Goal: Ask a question: Seek information or help from site administrators or community

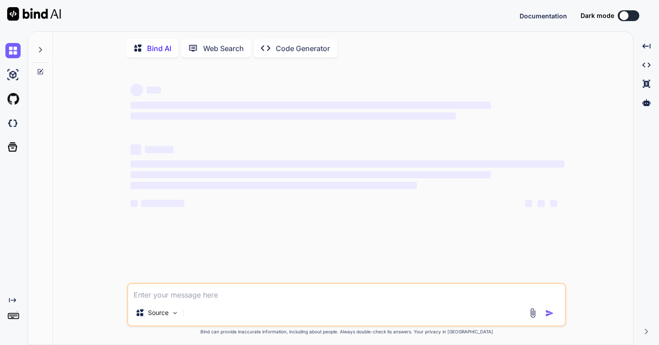
type textarea "r"
type textarea "x"
type textarea "ro"
type textarea "x"
type textarea "roo"
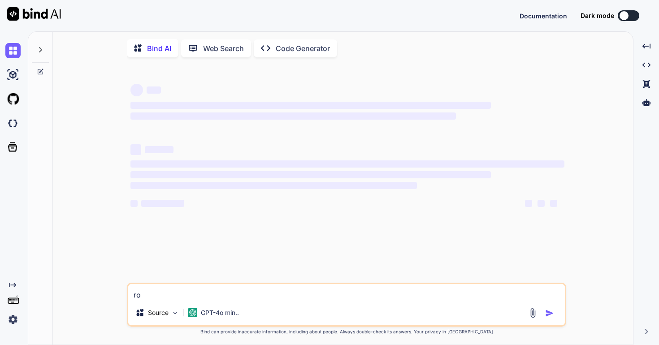
type textarea "x"
type textarea "ro"
type textarea "x"
type textarea "r"
type textarea "x"
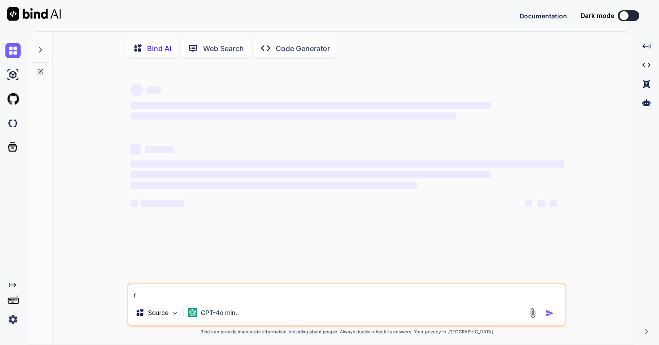
type textarea "x"
type textarea "1"
type textarea "x"
type textarea "1."
type textarea "x"
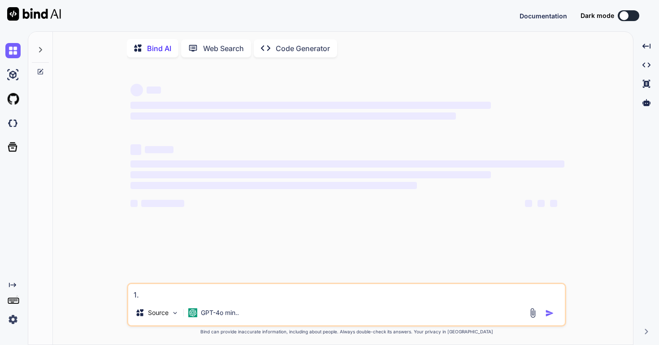
type textarea "1."
type textarea "x"
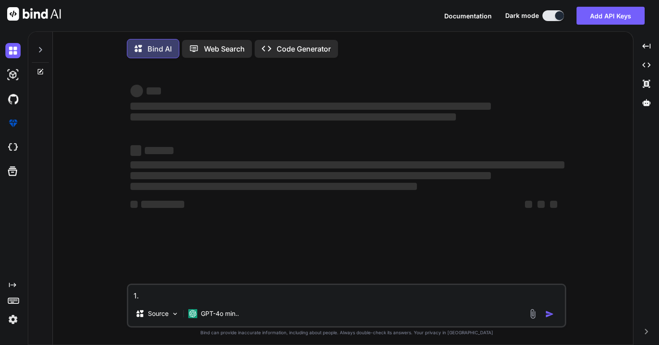
type textarea "1. r"
type textarea "x"
type textarea "1. ro"
type textarea "x"
type textarea "1. roo"
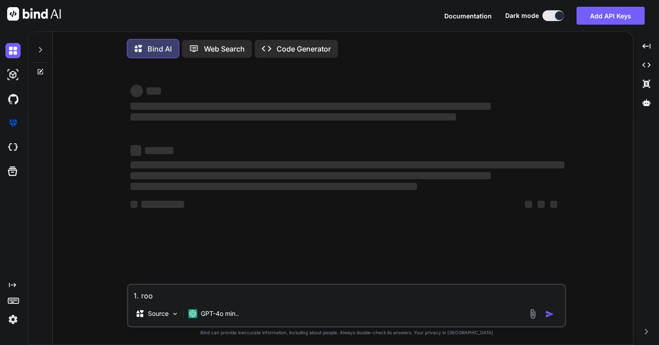
type textarea "x"
type textarea "1. room"
type textarea "x"
type textarea "1. room"
type textarea "x"
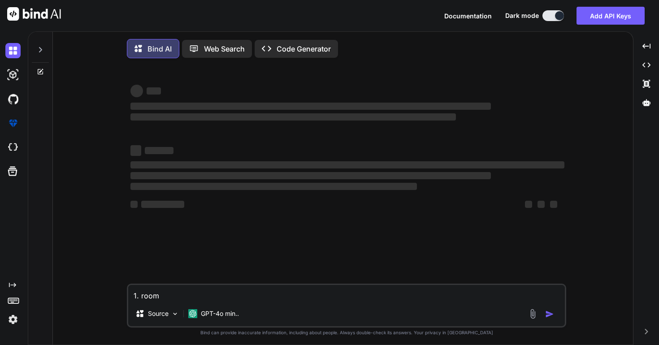
type textarea "1. room r"
type textarea "x"
type textarea "1. room re"
type textarea "x"
type textarea "1. room res"
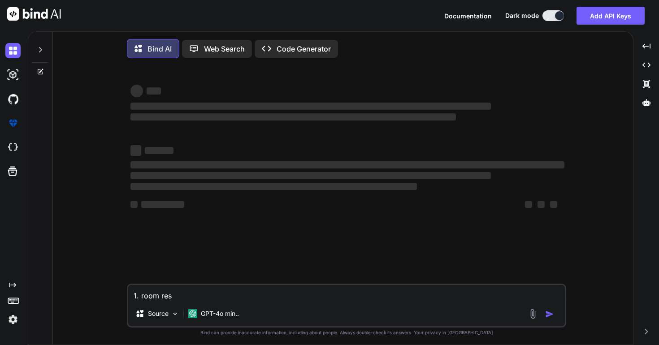
type textarea "x"
type textarea "1. room rese"
type textarea "x"
type textarea "1. room reser"
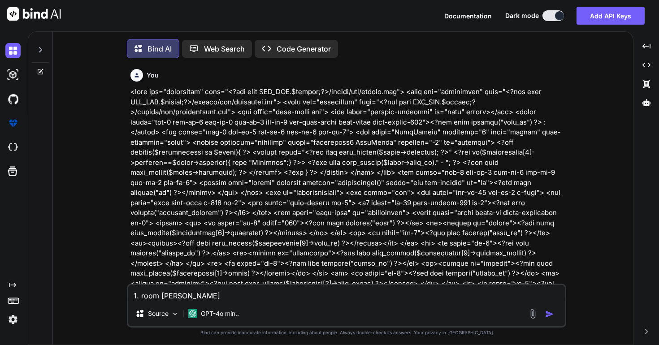
type textarea "x"
type textarea "1. room reserv"
type textarea "x"
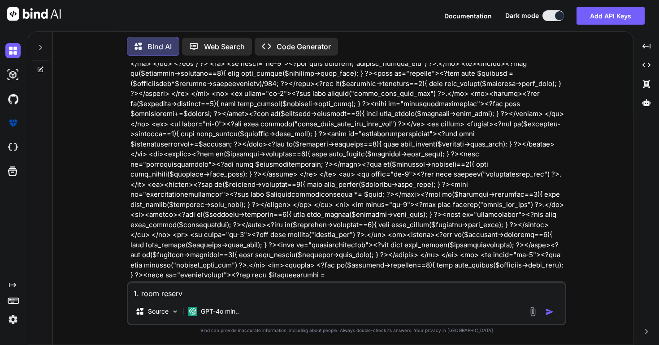
type textarea "1. room reserva"
type textarea "x"
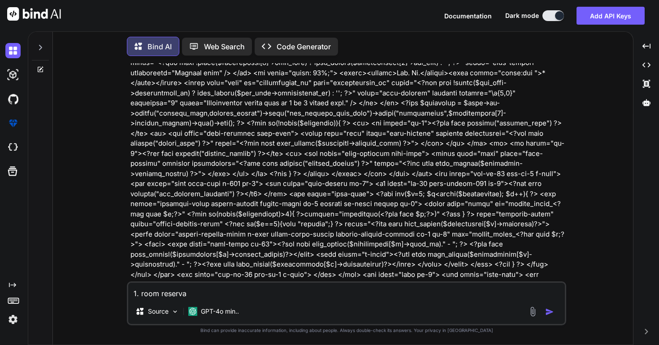
type textarea "1. room reservat"
type textarea "x"
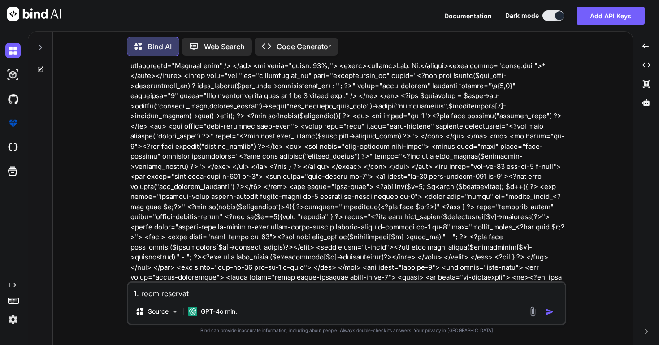
type textarea "1. room reservati"
type textarea "x"
type textarea "1. room reservatio"
type textarea "x"
type textarea "1. room reservation"
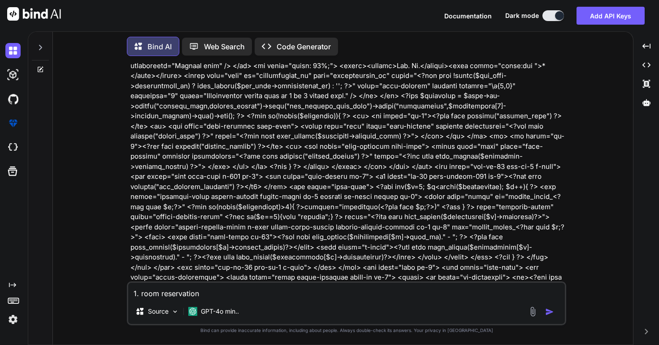
type textarea "x"
type textarea "1. room reservation"
type textarea "x"
type textarea "1. room reservation c"
type textarea "x"
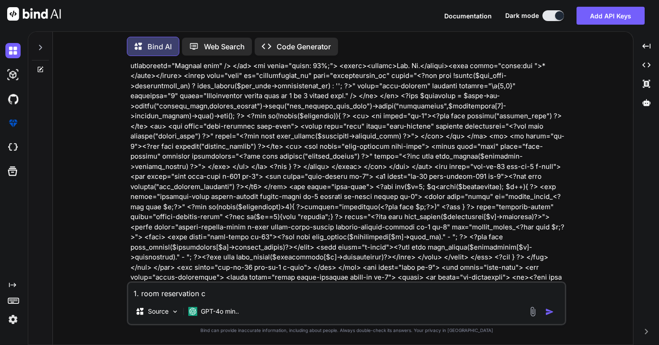
type textarea "1. room reservation co"
type textarea "x"
type textarea "1. room reservation con"
type textarea "x"
type textarea "1. room reservation cont"
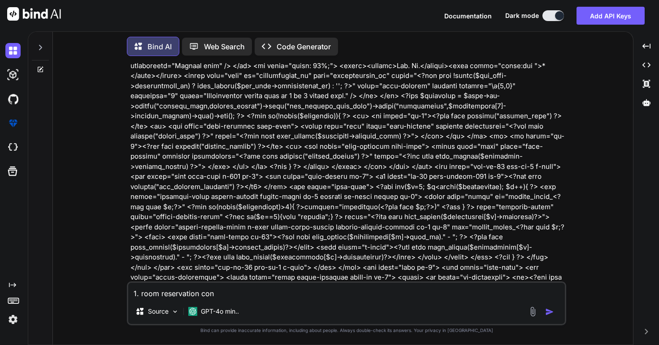
type textarea "x"
type textarea "1. room reservation contr"
type textarea "x"
type textarea "1. room reservation contro"
type textarea "x"
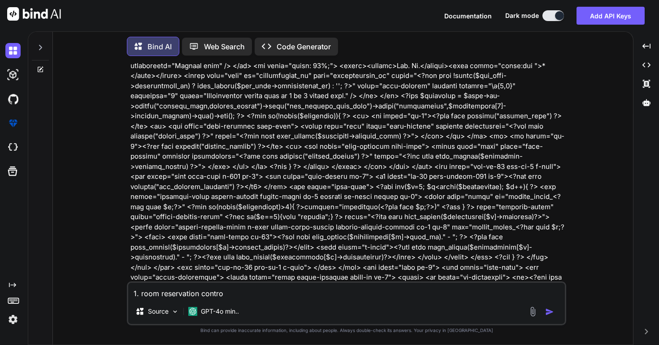
type textarea "1. room reservation control"
type textarea "x"
type textarea "1. room reservation controll"
type textarea "x"
type textarea "1. room reservation controlle"
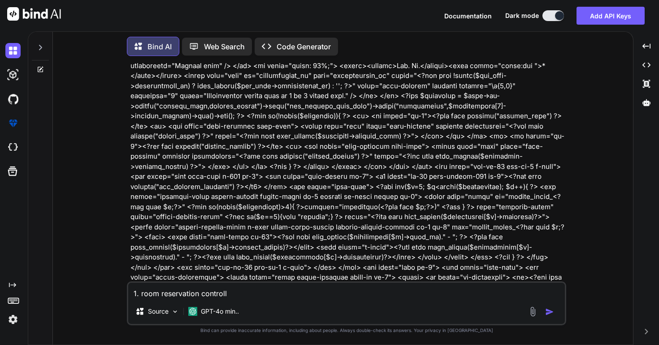
type textarea "x"
type textarea "1. room reservation controller"
type textarea "x"
type textarea "1. room reservation controller:"
type textarea "x"
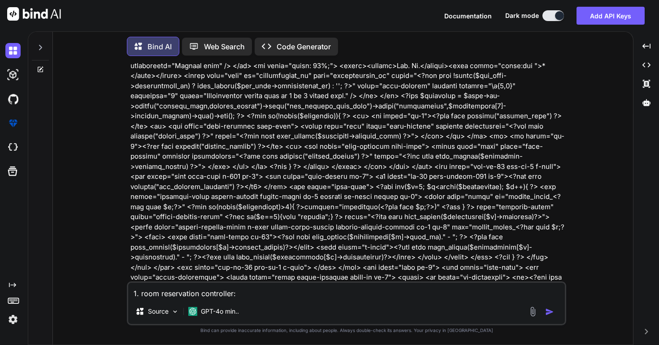
type textarea "1. room reservation controller:"
type textarea "x"
type textarea "1. room reservation controller: c"
type textarea "x"
type textarea "1. room reservation controller: co"
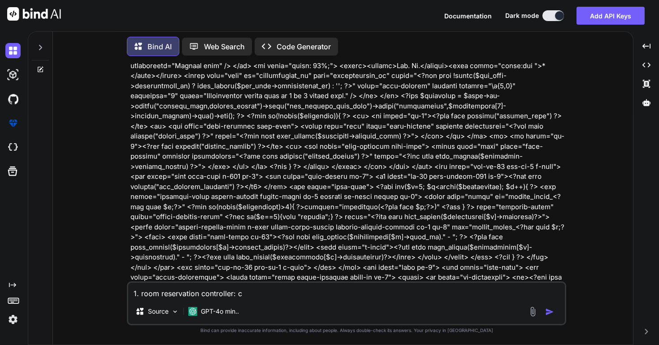
type textarea "x"
type textarea "1. room reservation controller: cod"
type textarea "x"
type textarea "1. room reservation controller: code"
type textarea "x"
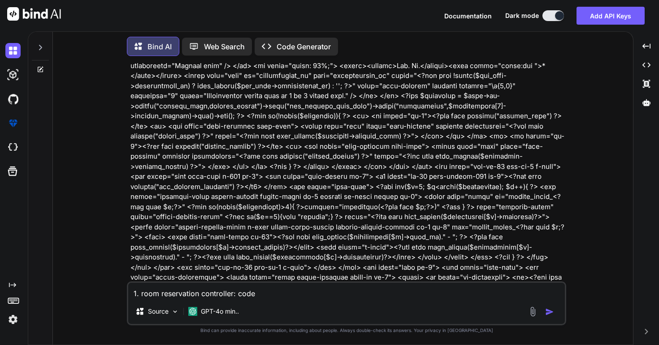
type textarea "1. room reservation controller: code"
type textarea "x"
paste textarea "<?php defined('BASEPATH') OR exit('No direct script access allowed'); class Roo…"
type textarea "1. room reservation controller: code <?php defined('BASEPATH') OR exit('No dire…"
type textarea "x"
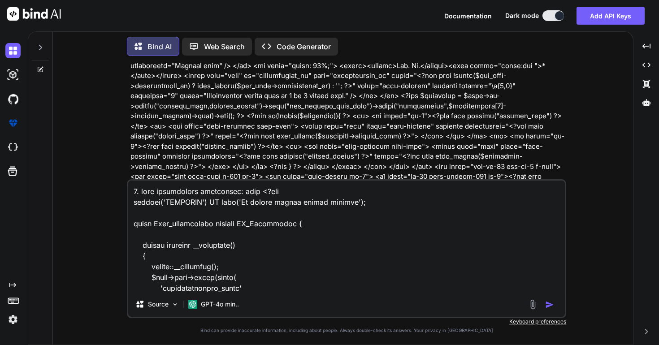
scroll to position [37782, 0]
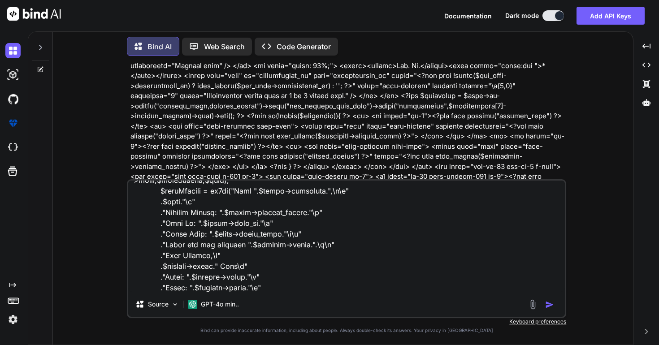
type textarea "1. room reservation controller: code <?php defined('BASEPATH') OR exit('No dire…"
type textarea "x"
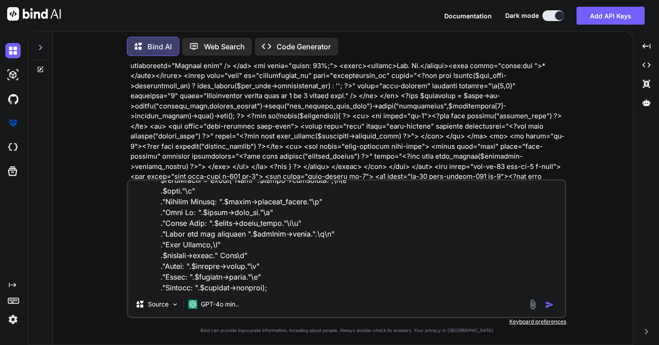
type textarea "1. room reservation controller: code <?php defined('BASEPATH') OR exit('No dire…"
type textarea "x"
type textarea "1. room reservation controller: code <?php defined('BASEPATH') OR exit('No dire…"
type textarea "x"
type textarea "1. room reservation controller: code <?php defined('BASEPATH') OR exit('No dire…"
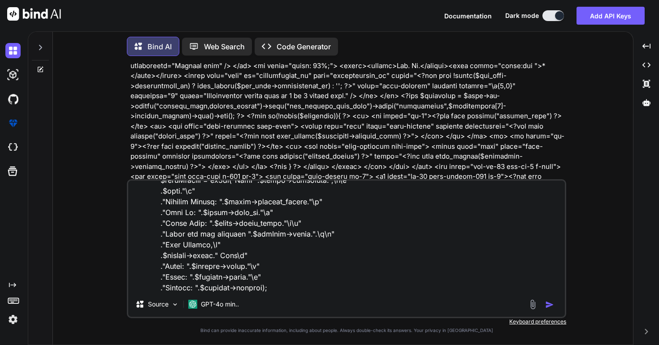
type textarea "x"
type textarea "1. room reservation controller: code <?php defined('BASEPATH') OR exit('No dire…"
type textarea "x"
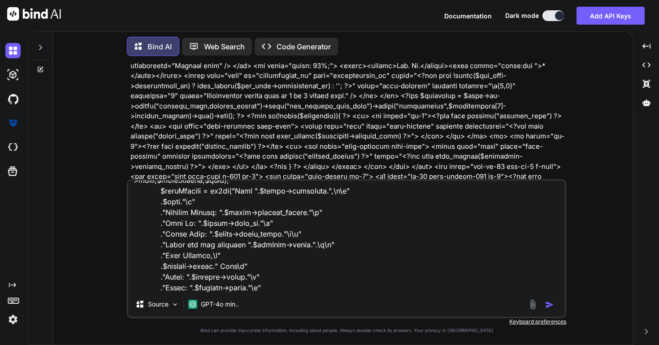
type textarea "1. room reservation controller: code <?php defined('BASEPATH') OR exit('No dire…"
type textarea "x"
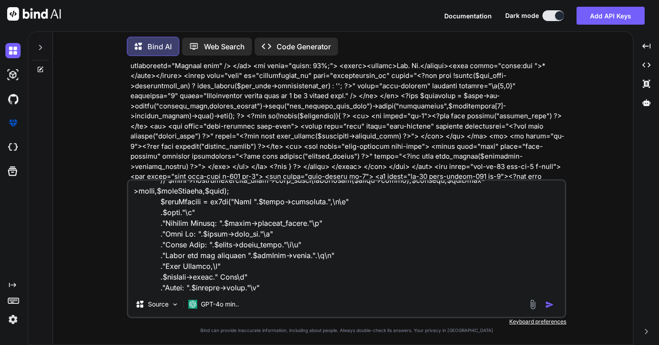
type textarea "1. room reservation controller: code <?php defined('BASEPATH') OR exit('No dire…"
type textarea "x"
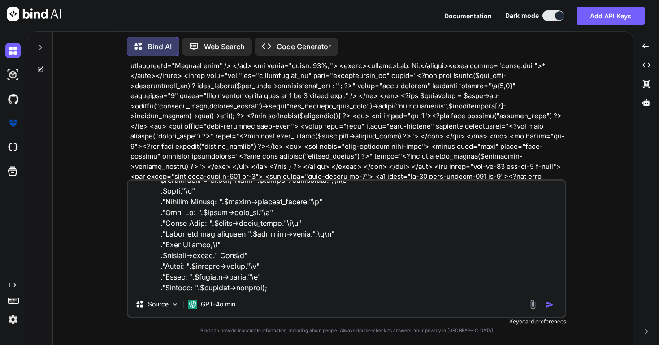
type textarea "1. room reservation controller: code <?php defined('BASEPATH') OR exit('No dire…"
type textarea "x"
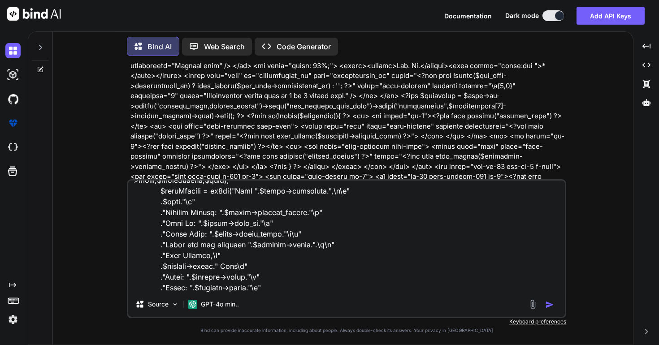
type textarea "1. room reservation controller: code <?php defined('BASEPATH') OR exit('No dire…"
type textarea "x"
type textarea "1. room reservation controller: code <?php defined('BASEPATH') OR exit('No dire…"
type textarea "x"
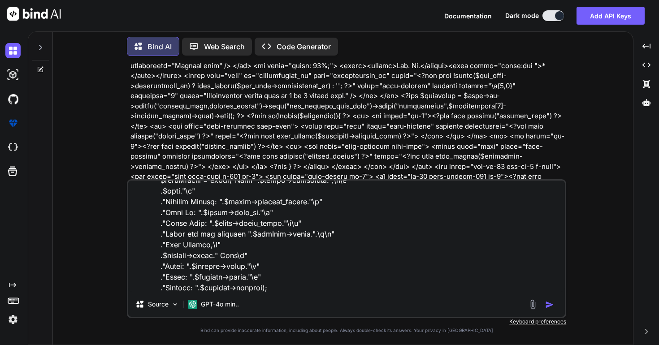
type textarea "1. room reservation controller: code <?php defined('BASEPATH') OR exit('No dire…"
type textarea "x"
type textarea "1. room reservation controller: code <?php defined('BASEPATH') OR exit('No dire…"
type textarea "x"
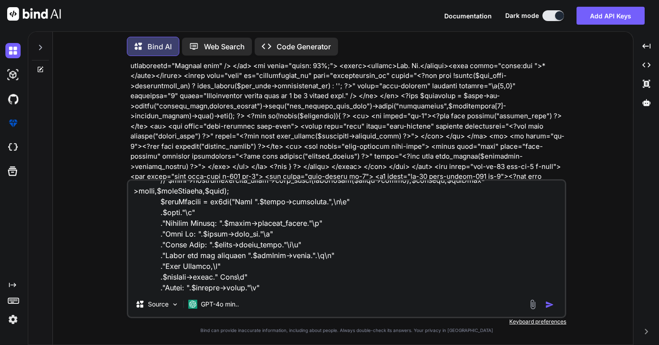
type textarea "1. room reservation controller: code <?php defined('BASEPATH') OR exit('No dire…"
type textarea "x"
type textarea "1. room reservation controller: code <?php defined('BASEPATH') OR exit('No dire…"
type textarea "x"
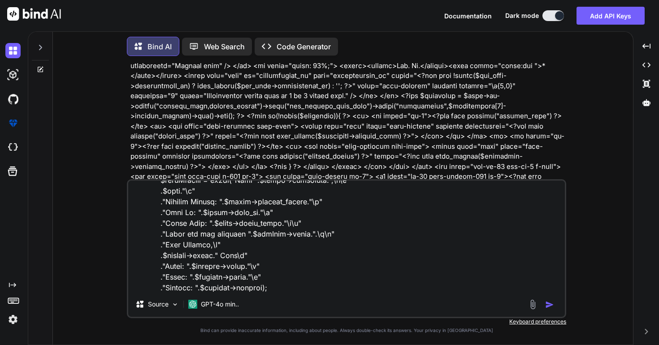
type textarea "1. room reservation controller: code <?php defined('BASEPATH') OR exit('No dire…"
type textarea "x"
type textarea "1. room reservation controller: code <?php defined('BASEPATH') OR exit('No dire…"
type textarea "x"
type textarea "1. room reservation controller: code <?php defined('BASEPATH') OR exit('No dire…"
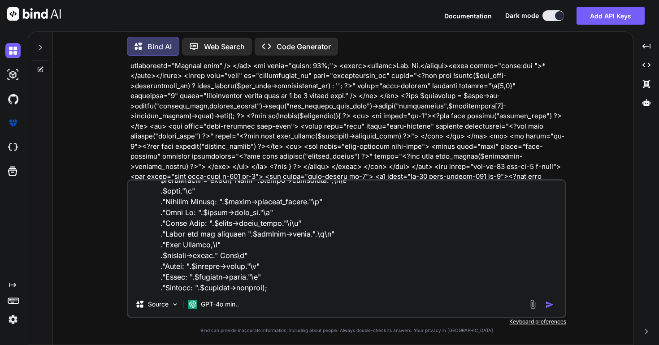
type textarea "x"
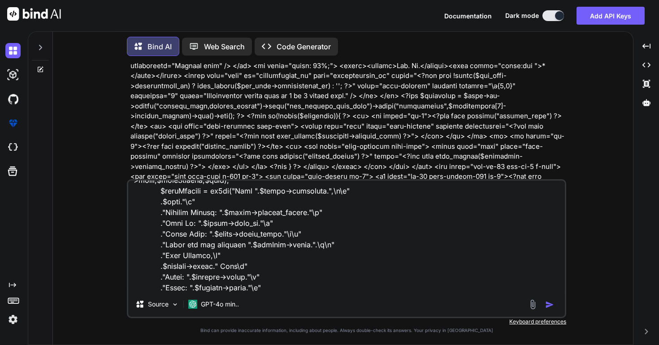
type textarea "1. room reservation controller: code <?php defined('BASEPATH') OR exit('No dire…"
type textarea "x"
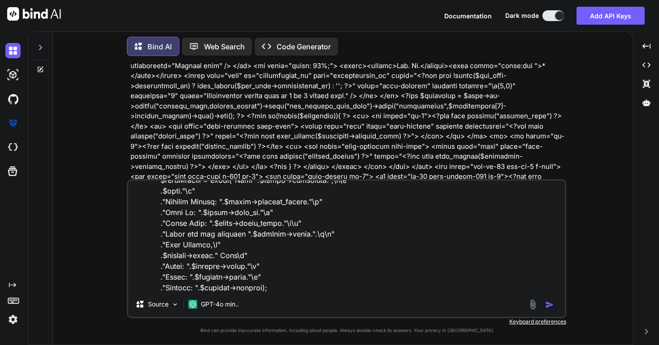
type textarea "1. room reservation controller: code <?php defined('BASEPATH') OR exit('No dire…"
type textarea "x"
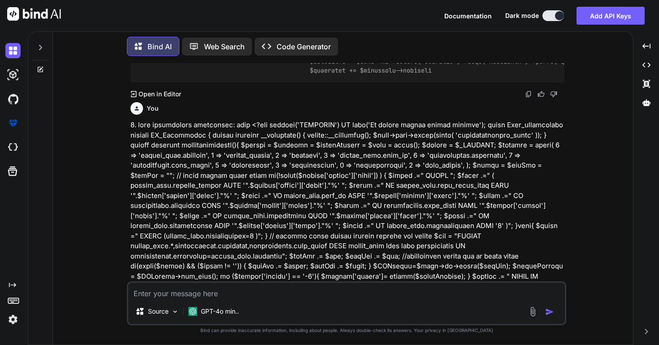
scroll to position [12727, 0]
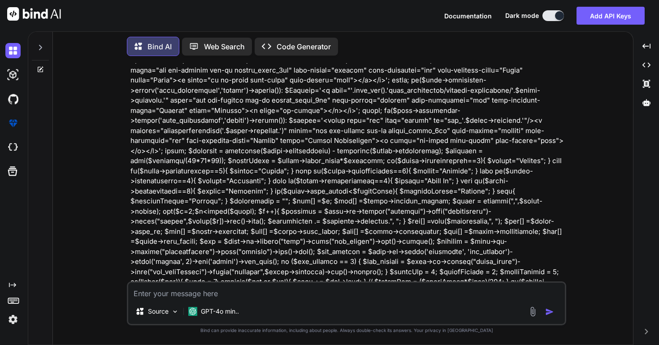
paste textarea "<link rel="stylesheet" href="<?php echo MOD_URL.$module;?>/assets/css/custom.cs…"
type textarea "<link rel="stylesheet" href="<?php echo MOD_URL.$module;?>/assets/css/custom.cs…"
type textarea "x"
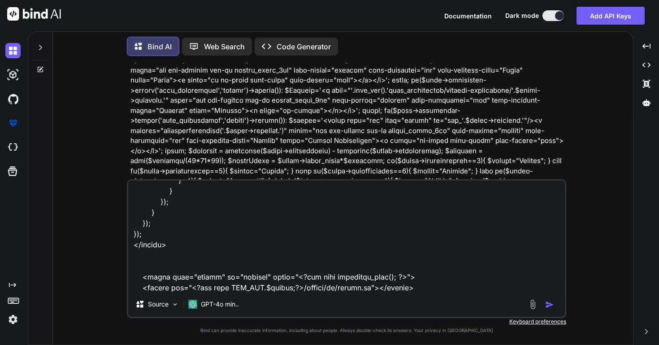
type textarea "<link rel="stylesheet" href="<?php echo MOD_URL.$module;?>/assets/css/custom.cs…"
type textarea "x"
type textarea "<link rel="stylesheet" href="<?php echo MOD_URL.$module;?>/assets/css/custom.cs…"
type textarea "x"
type textarea "<link rel="stylesheet" href="<?php echo MOD_URL.$module;?>/assets/css/custom.cs…"
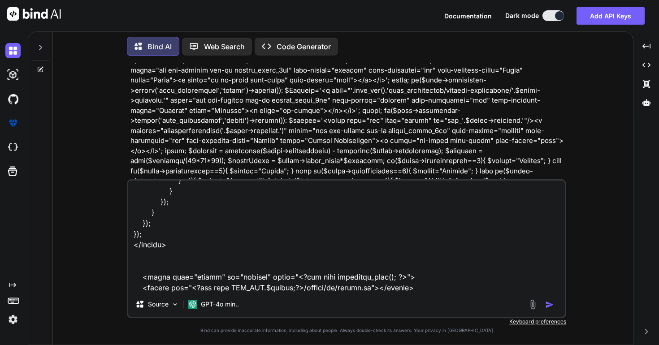
type textarea "x"
type textarea "<link rel="stylesheet" href="<?php echo MOD_URL.$module;?>/assets/css/custom.cs…"
type textarea "x"
type textarea "<link rel="stylesheet" href="<?php echo MOD_URL.$module;?>/assets/css/custom.cs…"
type textarea "x"
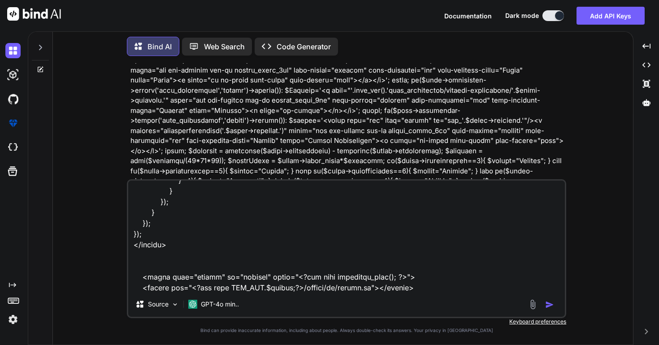
type textarea "<link rel="stylesheet" href="<?php echo MOD_URL.$module;?>/assets/css/custom.cs…"
type textarea "x"
type textarea "<link rel="stylesheet" href="<?php echo MOD_URL.$module;?>/assets/css/custom.cs…"
type textarea "x"
type textarea "<link rel="stylesheet" href="<?php echo MOD_URL.$module;?>/assets/css/custom.cs…"
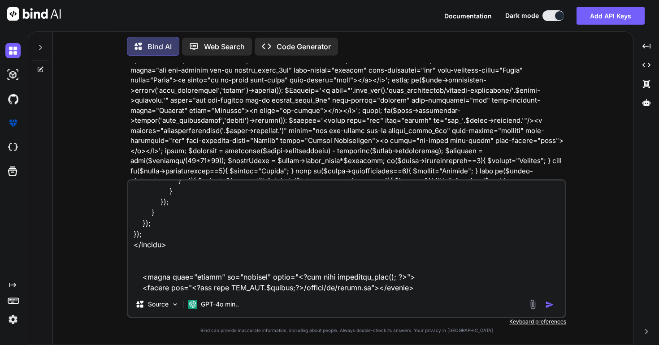
type textarea "x"
type textarea "<link rel="stylesheet" href="<?php echo MOD_URL.$module;?>/assets/css/custom.cs…"
type textarea "x"
type textarea "<link rel="stylesheet" href="<?php echo MOD_URL.$module;?>/assets/css/custom.cs…"
type textarea "x"
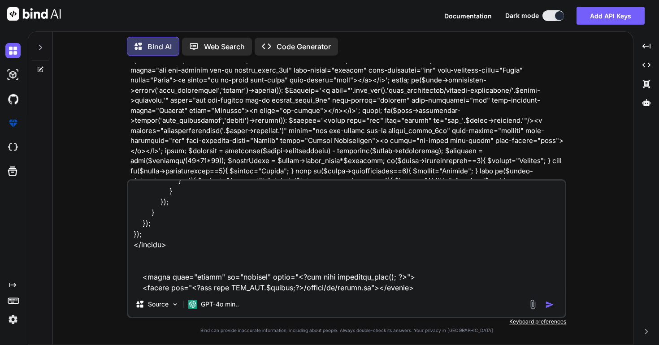
type textarea "<link rel="stylesheet" href="<?php echo MOD_URL.$module;?>/assets/css/custom.cs…"
type textarea "x"
type textarea "<link rel="stylesheet" href="<?php echo MOD_URL.$module;?>/assets/css/custom.cs…"
type textarea "x"
type textarea "<link rel="stylesheet" href="<?php echo MOD_URL.$module;?>/assets/css/custom.cs…"
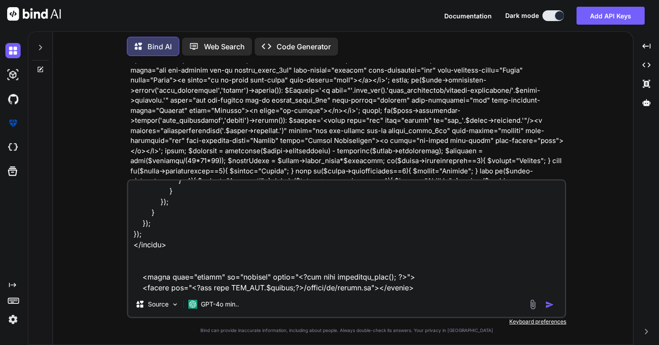
type textarea "x"
type textarea "<link rel="stylesheet" href="<?php echo MOD_URL.$module;?>/assets/css/custom.cs…"
type textarea "x"
type textarea "<link rel="stylesheet" href="<?php echo MOD_URL.$module;?>/assets/css/custom.cs…"
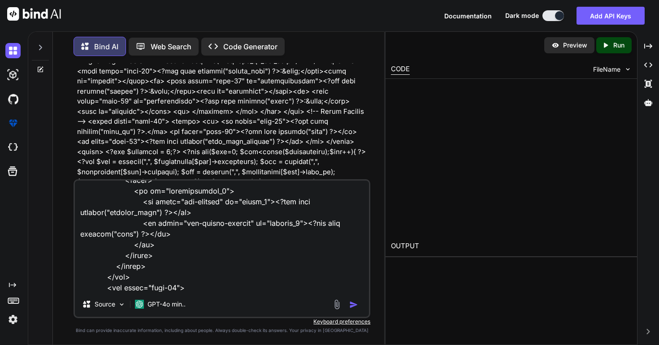
scroll to position [16779, 0]
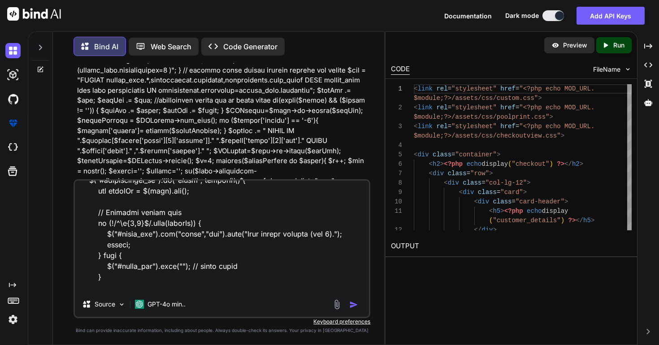
click at [356, 305] on img "button" at bounding box center [353, 304] width 9 height 9
type textarea "x"
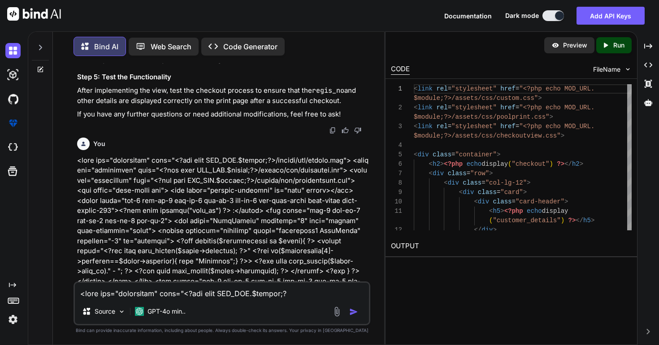
scroll to position [34953, 0]
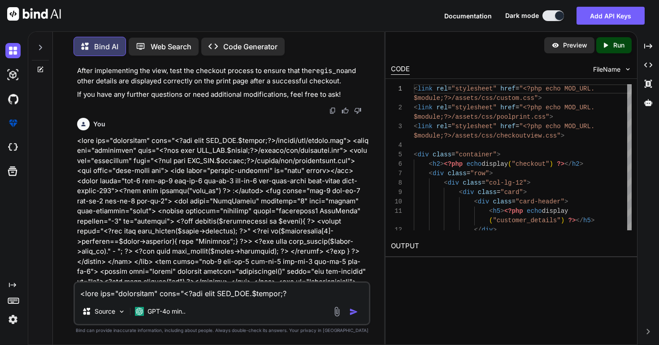
click at [285, 291] on textarea at bounding box center [222, 291] width 294 height 16
type textarea "n"
type textarea "x"
type textarea "no"
type textarea "x"
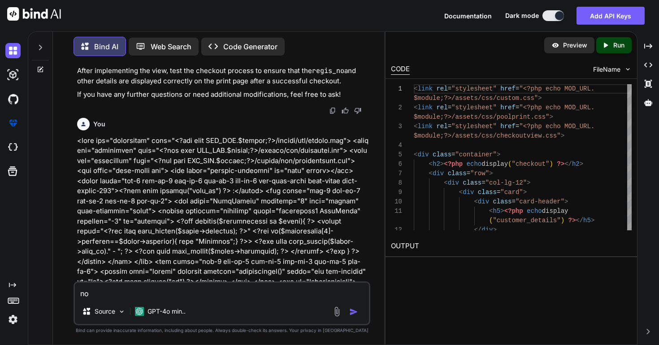
type textarea "now"
type textarea "x"
type textarea "now"
type textarea "x"
type textarea "now p"
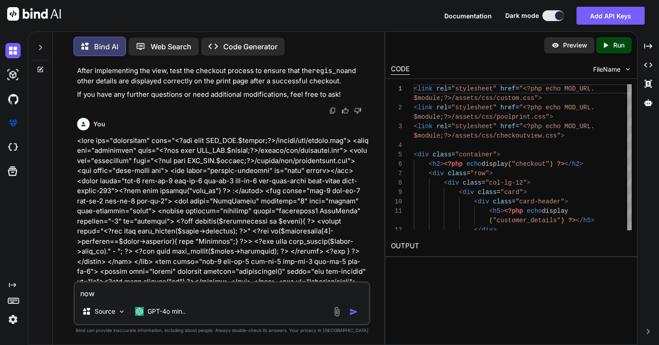
type textarea "x"
type textarea "now pa"
type textarea "x"
type textarea "now pas"
type textarea "x"
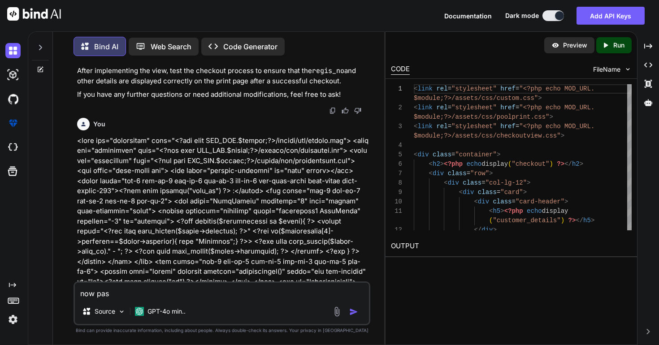
type textarea "now past"
type textarea "x"
type textarea "now pasti"
type textarea "x"
type textarea "now pastin"
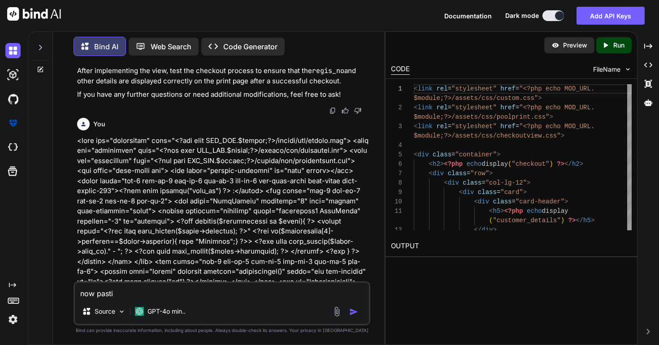
type textarea "x"
type textarea "now pasting"
type textarea "x"
type textarea "now pasting"
type textarea "x"
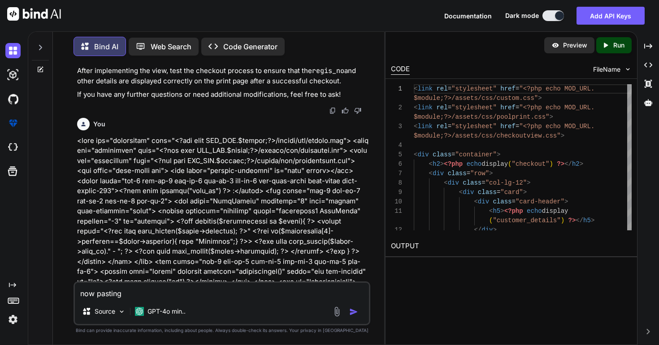
type textarea "now pasting y"
type textarea "x"
type textarea "now pasting yp"
type textarea "x"
type textarea "now pasting ypu"
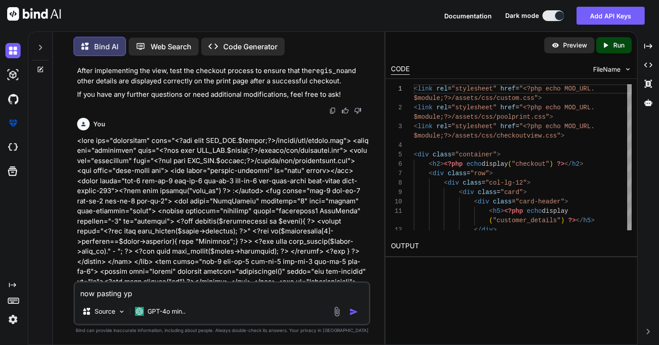
type textarea "x"
type textarea "now pasting yp"
type textarea "x"
type textarea "now pasting y"
type textarea "x"
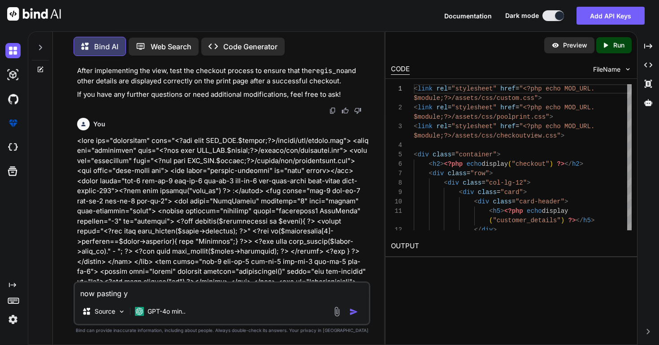
type textarea "now pasting yo"
type textarea "x"
type textarea "now pasting you"
type textarea "x"
type textarea "now pasting you"
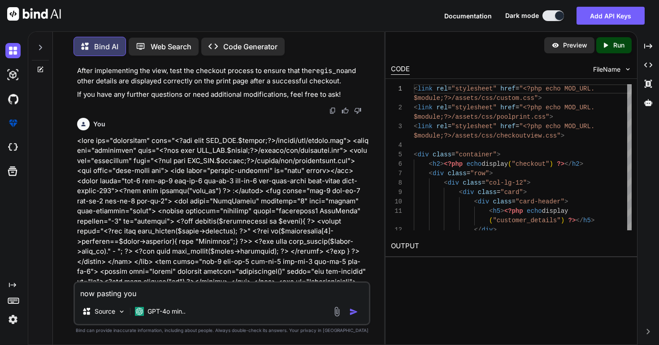
type textarea "x"
type textarea "now pasting you c"
type textarea "x"
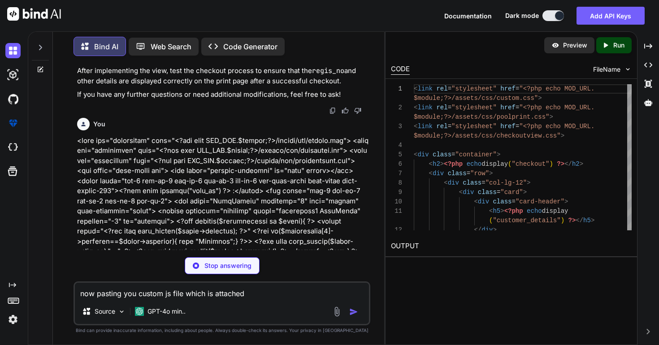
paste textarea ""use strict"; $('.print-btn').on('click', function() { // select print button w…"
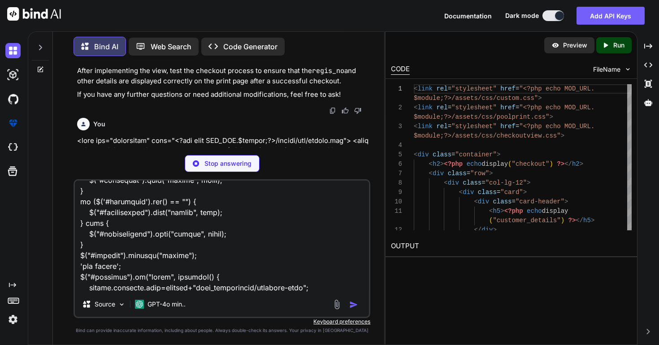
scroll to position [9634, 0]
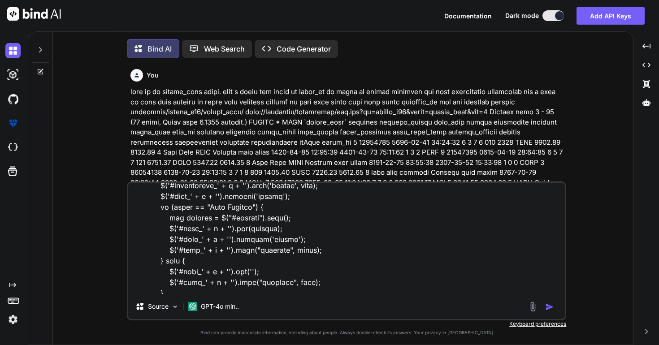
type textarea "x"
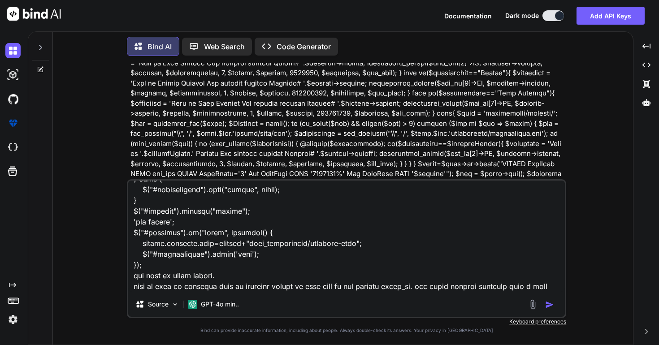
scroll to position [20444, 0]
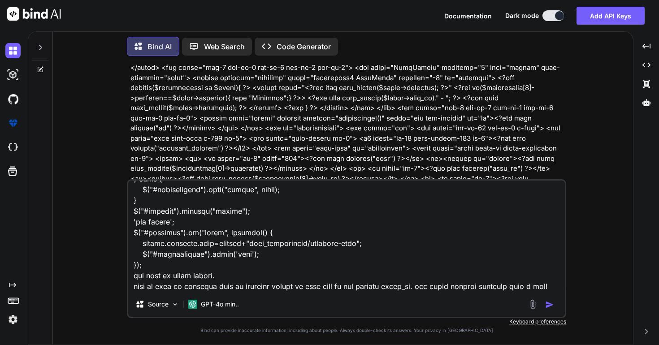
click at [214, 290] on textarea at bounding box center [346, 236] width 436 height 111
type textarea "now pasting you custom js file which is attached "use strict"; $('.print-btn').…"
type textarea "x"
type textarea "now pasting you custom js file which is attached "use strict"; $('.print-btn').…"
type textarea "x"
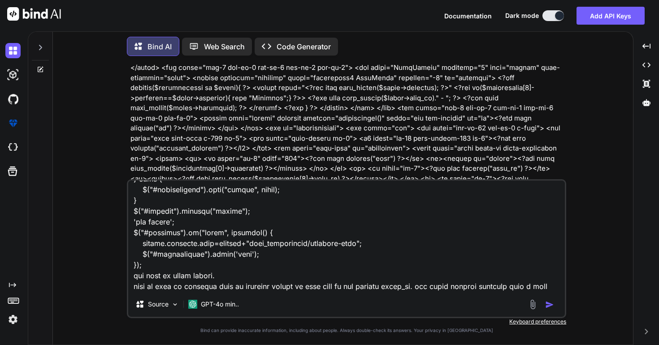
type textarea "now pasting you custom js file which is attached "use strict"; $('.print-btn').…"
type textarea "x"
type textarea "now pasting you custom js file which is attached "use strict"; $('.print-btn').…"
type textarea "x"
type textarea "now pasting you custom js file which is attached "use strict"; $('.print-btn').…"
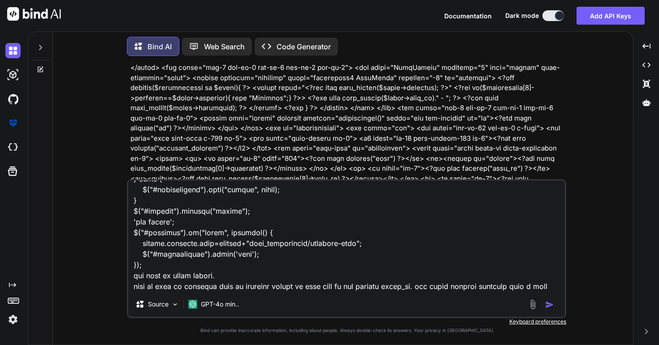
type textarea "x"
type textarea "now pasting you custom js file which is attached "use strict"; $('.print-btn').…"
type textarea "x"
type textarea "now pasting you custom js file which is attached "use strict"; $('.print-btn').…"
type textarea "x"
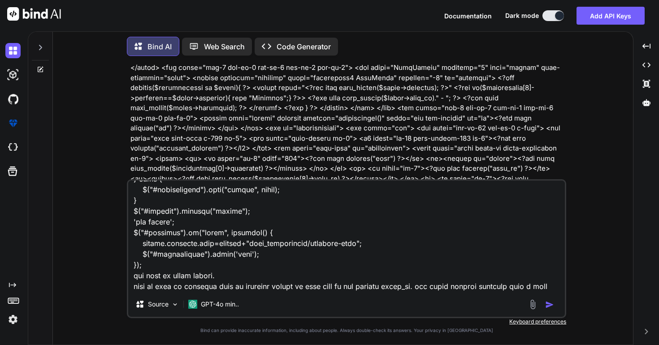
type textarea "now pasting you custom js file which is attached "use strict"; $('.print-btn').…"
type textarea "x"
type textarea "now pasting you custom js file which is attached "use strict"; $('.print-btn').…"
type textarea "x"
type textarea "now pasting you custom js file which is attached "use strict"; $('.print-btn').…"
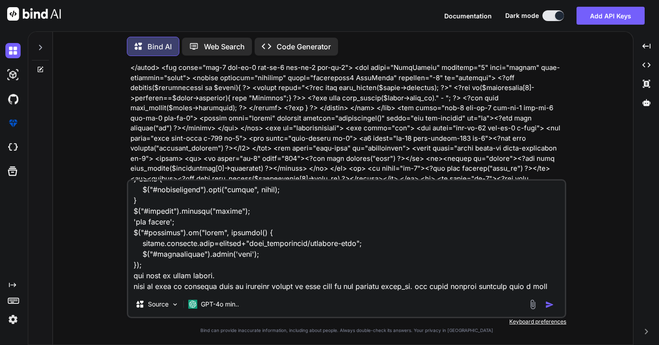
type textarea "x"
type textarea "now pasting you custom js file which is attached "use strict"; $('.print-btn').…"
type textarea "x"
type textarea "now pasting you custom js file which is attached "use strict"; $('.print-btn').…"
type textarea "x"
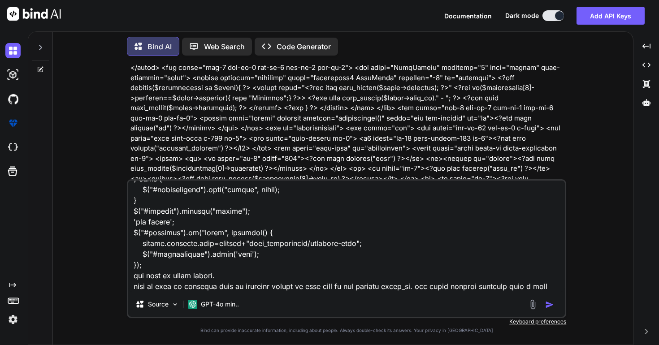
type textarea "now pasting you custom js file which is attached "use strict"; $('.print-btn').…"
type textarea "x"
type textarea "now pasting you custom js file which is attached "use strict"; $('.print-btn').…"
type textarea "x"
type textarea "now pasting you custom js file which is attached "use strict"; $('.print-btn').…"
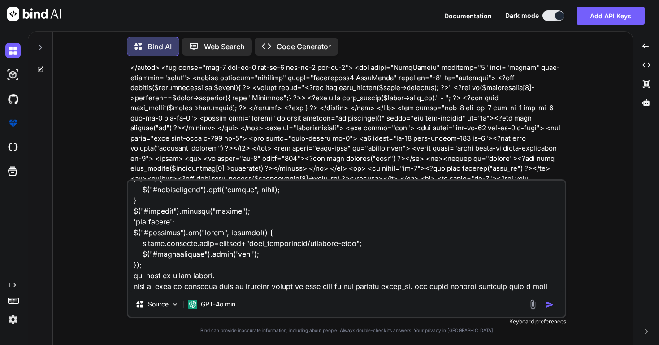
type textarea "x"
type textarea "now pasting you custom js file which is attached "use strict"; $('.print-btn').…"
type textarea "x"
type textarea "now pasting you custom js file which is attached "use strict"; $('.print-btn').…"
type textarea "x"
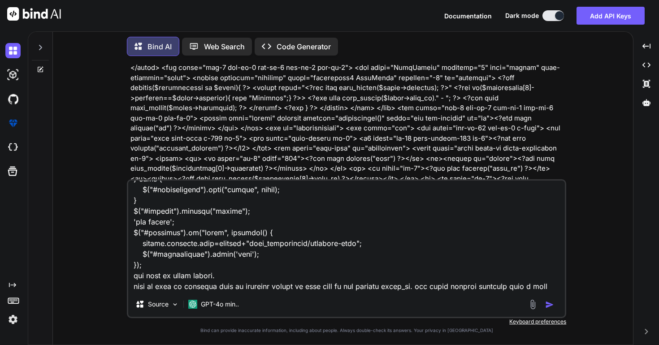
type textarea "now pasting you custom js file which is attached "use strict"; $('.print-btn').…"
type textarea "x"
type textarea "now pasting you custom js file which is attached "use strict"; $('.print-btn').…"
type textarea "x"
type textarea "now pasting you custom js file which is attached "use strict"; $('.print-btn').…"
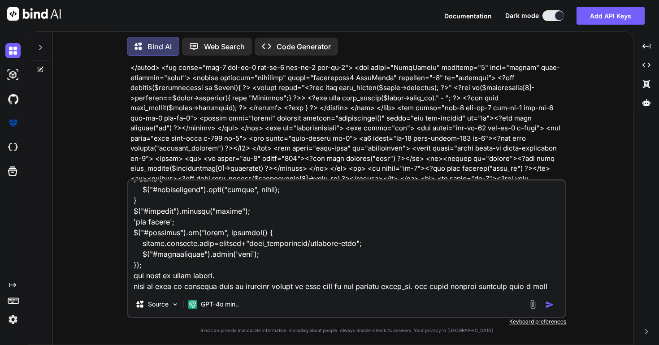
type textarea "x"
type textarea "now pasting you custom js file which is attached "use strict"; $('.print-btn').…"
type textarea "x"
type textarea "now pasting you custom js file which is attached "use strict"; $('.print-btn').…"
type textarea "x"
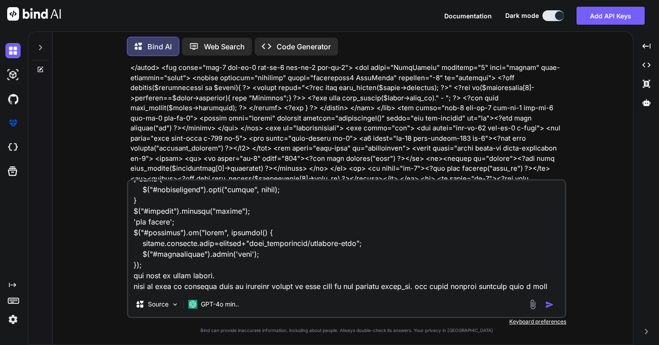
type textarea "now pasting you custom js file which is attached "use strict"; $('.print-btn').…"
type textarea "x"
type textarea "now pasting you custom js file which is attached "use strict"; $('.print-btn').…"
type textarea "x"
type textarea "now pasting you custom js file which is attached "use strict"; $('.print-btn').…"
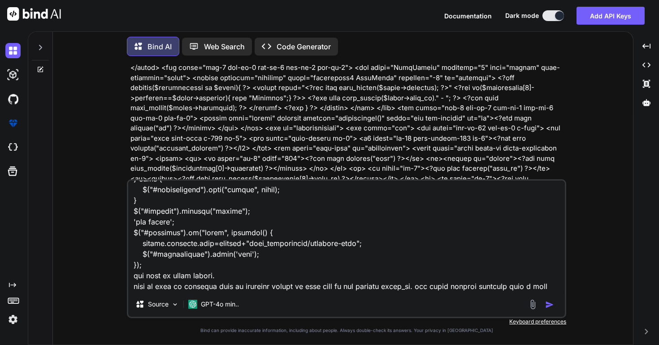
type textarea "x"
type textarea "now pasting you custom js file which is attached "use strict"; $('.print-btn').…"
type textarea "x"
type textarea "now pasting you custom js file which is attached "use strict"; $('.print-btn').…"
type textarea "x"
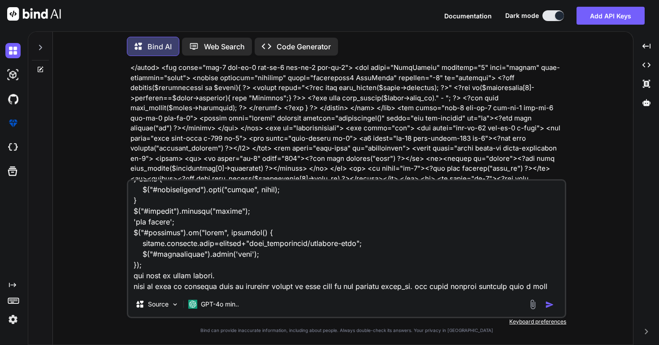
type textarea "now pasting you custom js file which is attached "use strict"; $('.print-btn').…"
type textarea "x"
type textarea "now pasting you custom js file which is attached "use strict"; $('.print-btn').…"
type textarea "x"
type textarea "now pasting you custom js file which is attached "use strict"; $('.print-btn').…"
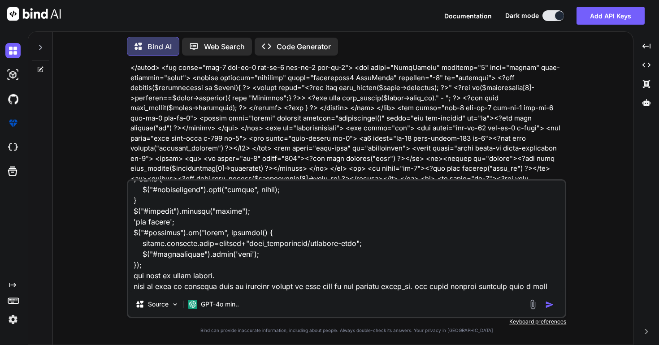
type textarea "x"
type textarea "now pasting you custom js file which is attached "use strict"; $('.print-btn').…"
type textarea "x"
type textarea "now pasting you custom js file which is attached "use strict"; $('.print-btn').…"
type textarea "x"
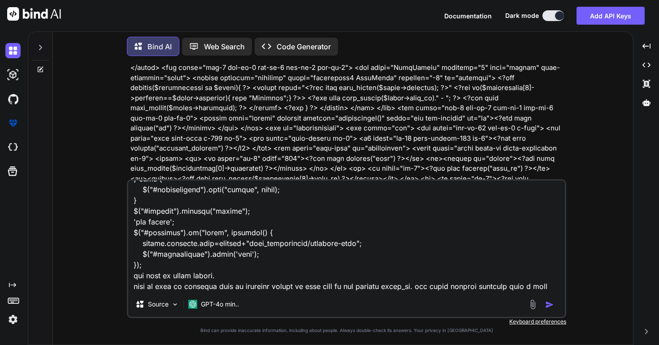
type textarea "now pasting you custom js file which is attached "use strict"; $('.print-btn').…"
type textarea "x"
type textarea "now pasting you custom js file which is attached "use strict"; $('.print-btn').…"
type textarea "x"
type textarea "now pasting you custom js file which is attached "use strict"; $('.print-btn').…"
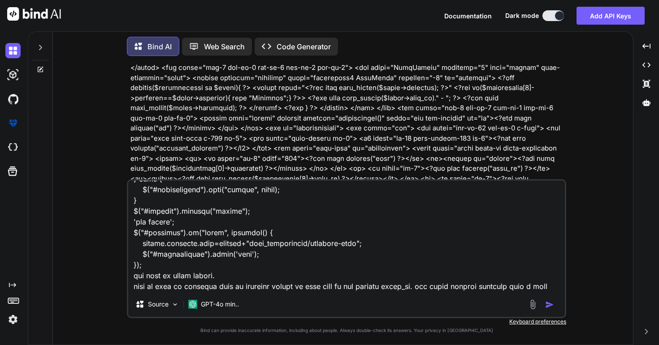
type textarea "x"
type textarea "now pasting you custom js file which is attached "use strict"; $('.print-btn').…"
type textarea "x"
type textarea "now pasting you custom js file which is attached "use strict"; $('.print-btn').…"
type textarea "x"
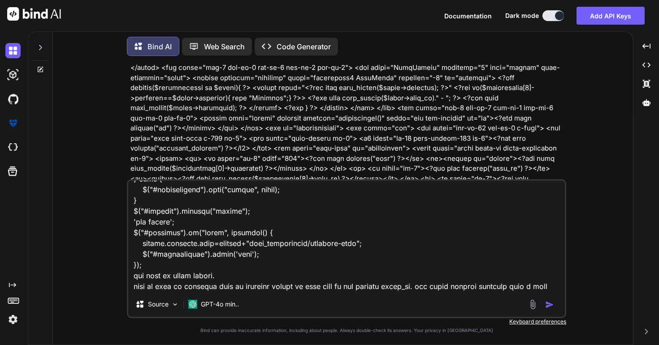
type textarea "now pasting you custom js file which is attached "use strict"; $('.print-btn').…"
type textarea "x"
type textarea "now pasting you custom js file which is attached "use strict"; $('.print-btn').…"
type textarea "x"
type textarea "now pasting you custom js file which is attached "use strict"; $('.print-btn').…"
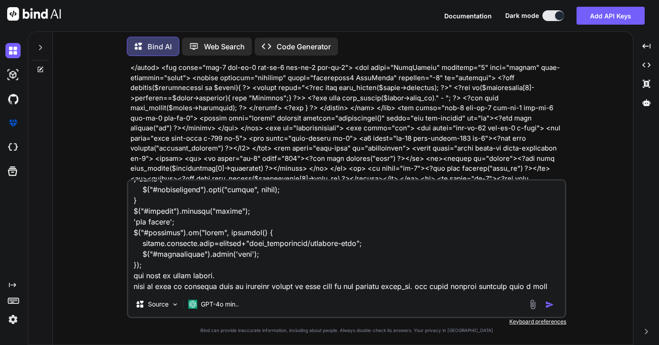
type textarea "x"
type textarea "now pasting you custom js file which is attached "use strict"; $('.print-btn').…"
type textarea "x"
type textarea "now pasting you custom js file which is attached "use strict"; $('.print-btn').…"
type textarea "x"
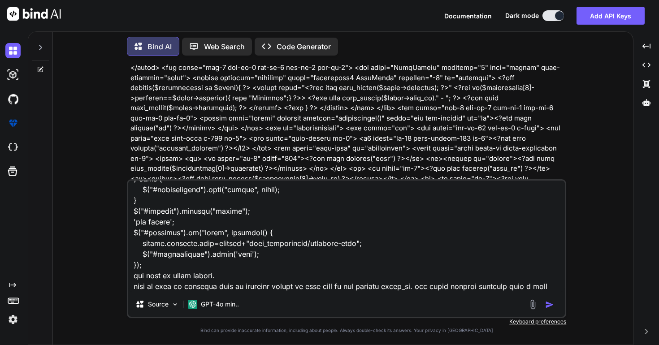
type textarea "now pasting you custom js file which is attached "use strict"; $('.print-btn').…"
type textarea "x"
type textarea "now pasting you custom js file which is attached "use strict"; $('.print-btn').…"
type textarea "x"
type textarea "now pasting you custom js file which is attached "use strict"; $('.print-btn').…"
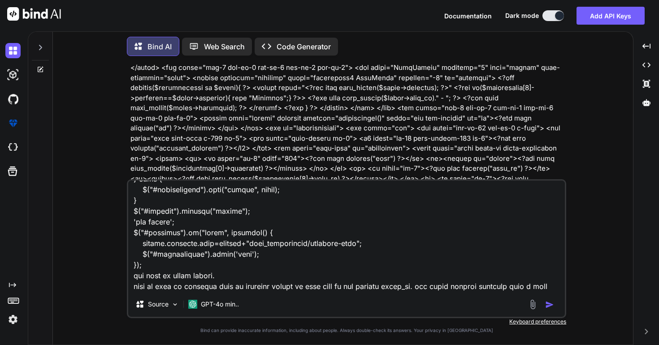
type textarea "x"
type textarea "now pasting you custom js file which is attached "use strict"; $('.print-btn').…"
type textarea "x"
type textarea "now pasting you custom js file which is attached "use strict"; $('.print-btn').…"
type textarea "x"
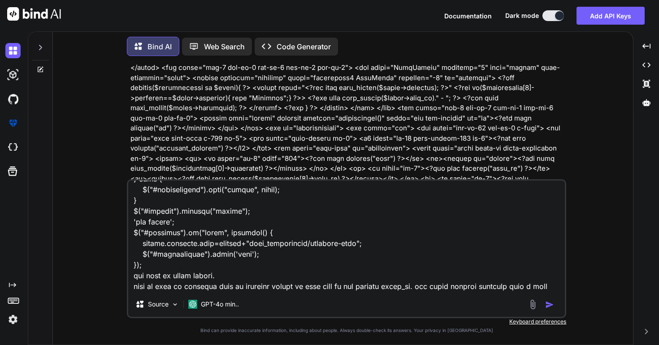
type textarea "now pasting you custom js file which is attached "use strict"; $('.print-btn').…"
type textarea "x"
type textarea "now pasting you custom js file which is attached "use strict"; $('.print-btn').…"
type textarea "x"
type textarea "now pasting you custom js file which is attached "use strict"; $('.print-btn').…"
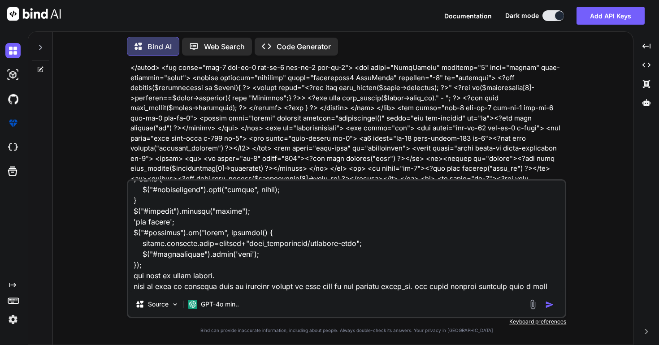
type textarea "x"
type textarea "now pasting you custom js file which is attached "use strict"; $('.print-btn').…"
type textarea "x"
type textarea "now pasting you custom js file which is attached "use strict"; $('.print-btn').…"
type textarea "x"
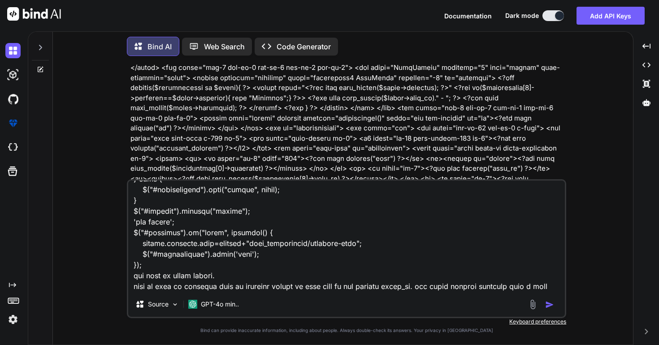
type textarea "now pasting you custom js file which is attached "use strict"; $('.print-btn').…"
type textarea "x"
type textarea "now pasting you custom js file which is attached "use strict"; $('.print-btn').…"
type textarea "x"
type textarea "now pasting you custom js file which is attached "use strict"; $('.print-btn').…"
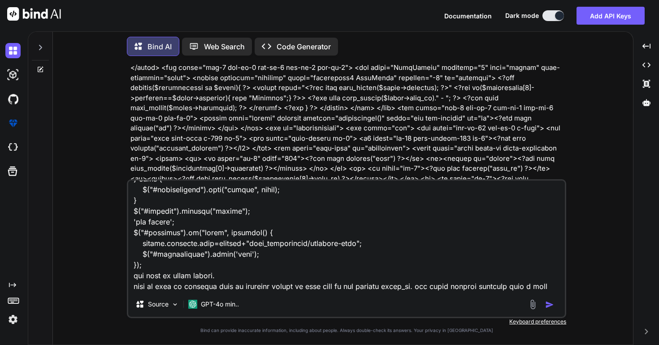
type textarea "x"
type textarea "now pasting you custom js file which is attached "use strict"; $('.print-btn').…"
type textarea "x"
type textarea "now pasting you custom js file which is attached "use strict"; $('.print-btn').…"
type textarea "x"
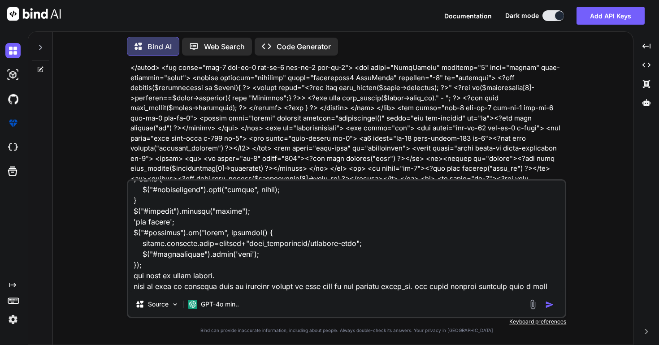
type textarea "now pasting you custom js file which is attached "use strict"; $('.print-btn').…"
type textarea "x"
type textarea "now pasting you custom js file which is attached "use strict"; $('.print-btn').…"
type textarea "x"
type textarea "now pasting you custom js file which is attached "use strict"; $('.print-btn').…"
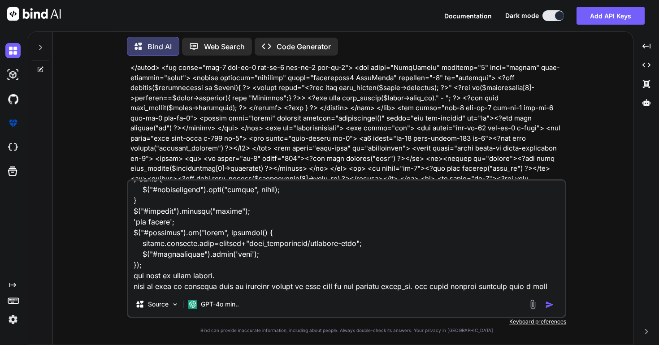
type textarea "x"
type textarea "now pasting you custom js file which is attached "use strict"; $('.print-btn').…"
type textarea "x"
type textarea "now pasting you custom js file which is attached "use strict"; $('.print-btn').…"
type textarea "x"
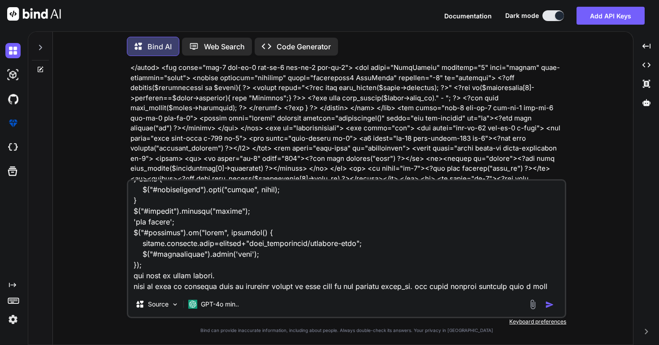
type textarea "now pasting you custom js file which is attached "use strict"; $('.print-btn').…"
type textarea "x"
type textarea "now pasting you custom js file which is attached "use strict"; $('.print-btn').…"
type textarea "x"
type textarea "now pasting you custom js file which is attached "use strict"; $('.print-btn').…"
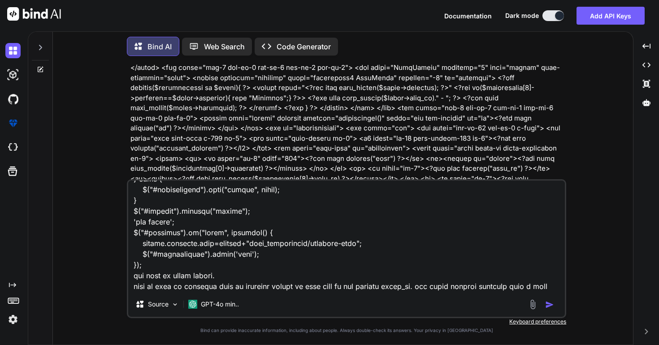
type textarea "x"
type textarea "now pasting you custom js file which is attached "use strict"; $('.print-btn').…"
type textarea "x"
type textarea "now pasting you custom js file which is attached "use strict"; $('.print-btn').…"
type textarea "x"
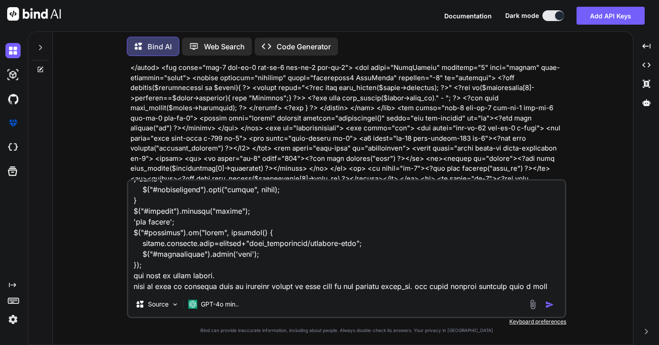
type textarea "now pasting you custom js file which is attached "use strict"; $('.print-btn').…"
type textarea "x"
type textarea "now pasting you custom js file which is attached "use strict"; $('.print-btn').…"
type textarea "x"
type textarea "now pasting you custom js file which is attached "use strict"; $('.print-btn').…"
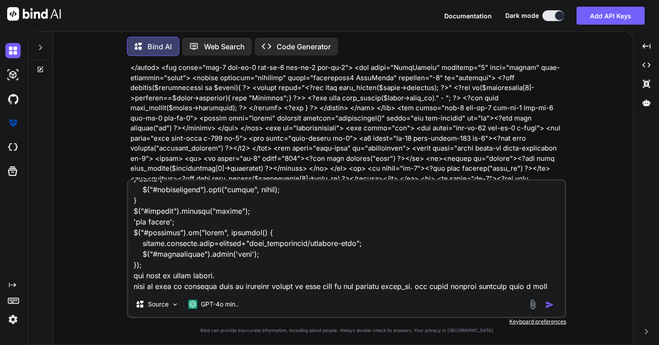
type textarea "x"
type textarea "now pasting you custom js file which is attached "use strict"; $('.print-btn').…"
type textarea "x"
type textarea "now pasting you custom js file which is attached "use strict"; $('.print-btn').…"
type textarea "x"
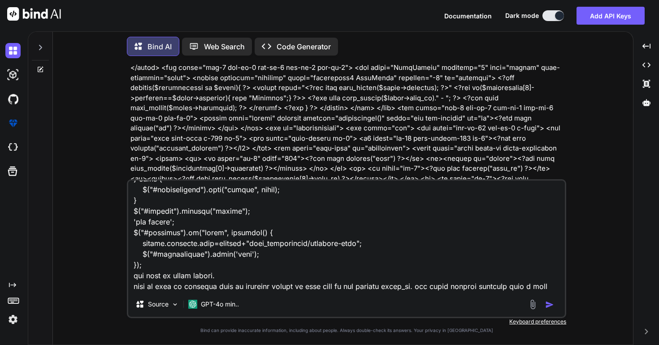
type textarea "now pasting you custom js file which is attached "use strict"; $('.print-btn').…"
type textarea "x"
type textarea "now pasting you custom js file which is attached "use strict"; $('.print-btn').…"
type textarea "x"
type textarea "now pasting you custom js file which is attached "use strict"; $('.print-btn').…"
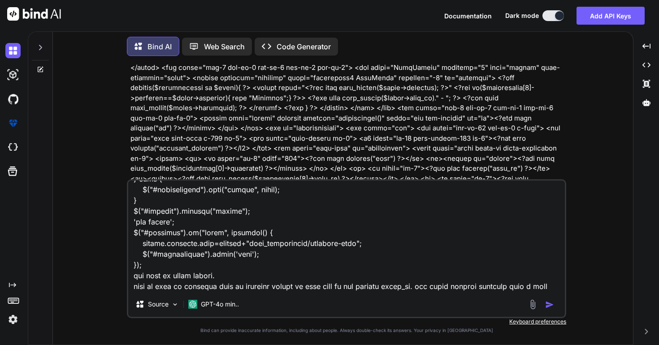
type textarea "x"
type textarea "now pasting you custom js file which is attached "use strict"; $('.print-btn').…"
type textarea "x"
type textarea "now pasting you custom js file which is attached "use strict"; $('.print-btn').…"
type textarea "x"
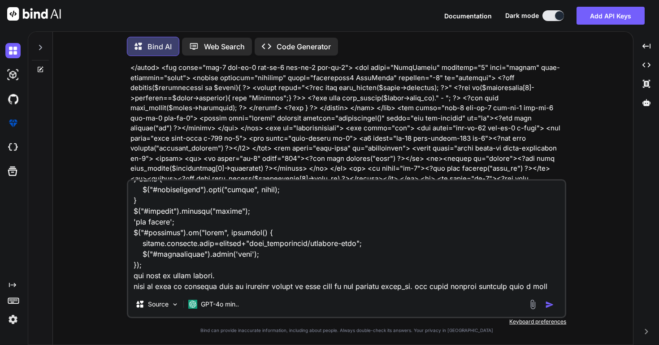
type textarea "now pasting you custom js file which is attached "use strict"; $('.print-btn').…"
type textarea "x"
type textarea "now pasting you custom js file which is attached "use strict"; $('.print-btn').…"
type textarea "x"
type textarea "now pasting you custom js file which is attached "use strict"; $('.print-btn').…"
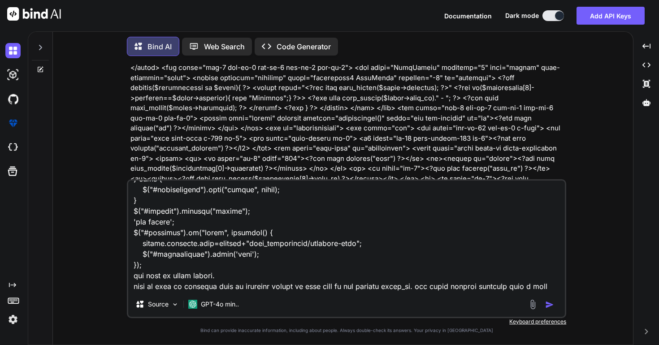
type textarea "x"
type textarea "now pasting you custom js file which is attached "use strict"; $('.print-btn').…"
type textarea "x"
type textarea "now pasting you custom js file which is attached "use strict"; $('.print-btn').…"
type textarea "x"
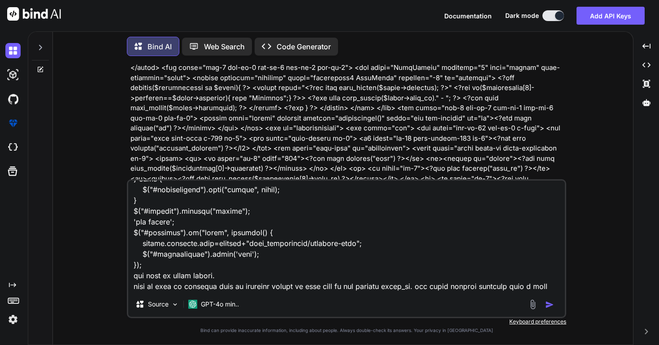
type textarea "now pasting you custom js file which is attached "use strict"; $('.print-btn').…"
type textarea "x"
type textarea "now pasting you custom js file which is attached "use strict"; $('.print-btn').…"
type textarea "x"
type textarea "now pasting you custom js file which is attached "use strict"; $('.print-btn').…"
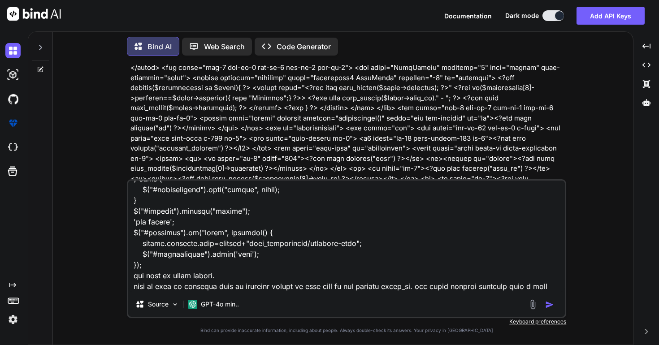
type textarea "x"
type textarea "now pasting you custom js file which is attached "use strict"; $('.print-btn').…"
type textarea "x"
type textarea "now pasting you custom js file which is attached "use strict"; $('.print-btn').…"
type textarea "x"
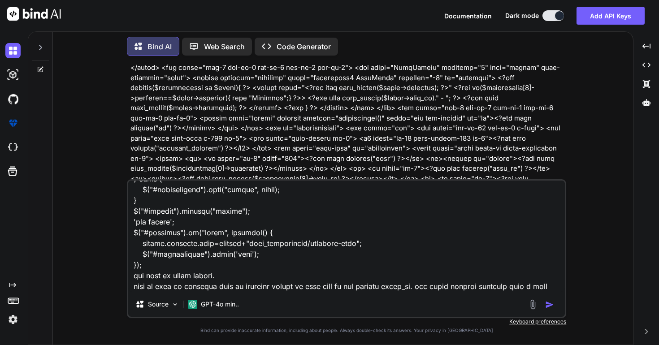
type textarea "now pasting you custom js file which is attached "use strict"; $('.print-btn').…"
type textarea "x"
type textarea "now pasting you custom js file which is attached "use strict"; $('.print-btn').…"
type textarea "x"
type textarea "now pasting you custom js file which is attached "use strict"; $('.print-btn').…"
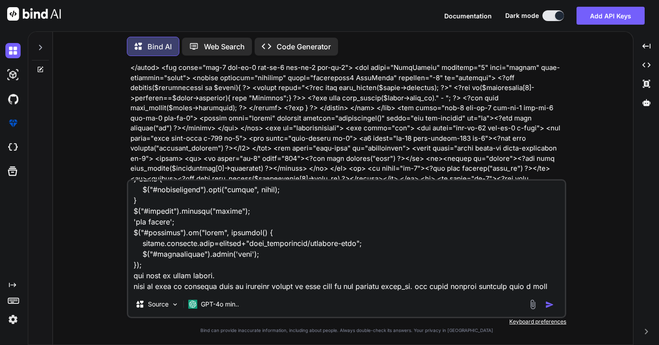
type textarea "x"
type textarea "now pasting you custom js file which is attached "use strict"; $('.print-btn').…"
type textarea "x"
type textarea "now pasting you custom js file which is attached "use strict"; $('.print-btn').…"
type textarea "x"
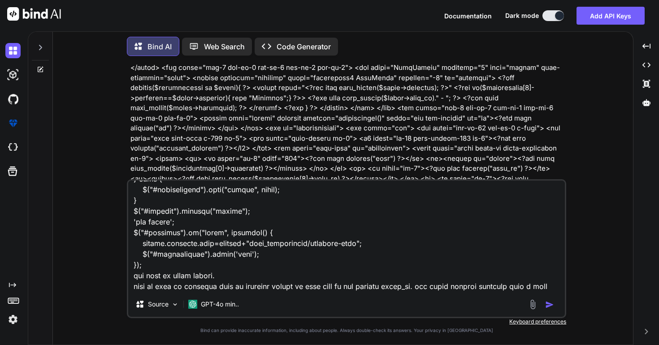
type textarea "now pasting you custom js file which is attached "use strict"; $('.print-btn').…"
type textarea "x"
type textarea "now pasting you custom js file which is attached "use strict"; $('.print-btn').…"
type textarea "x"
type textarea "now pasting you custom js file which is attached "use strict"; $('.print-btn').…"
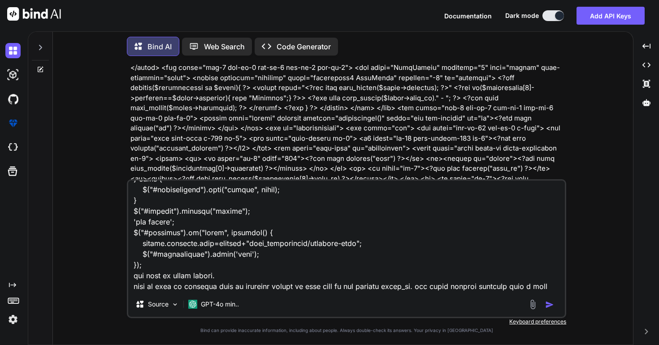
type textarea "x"
type textarea "now pasting you custom js file which is attached "use strict"; $('.print-btn').…"
type textarea "x"
type textarea "now pasting you custom js file which is attached "use strict"; $('.print-btn').…"
type textarea "x"
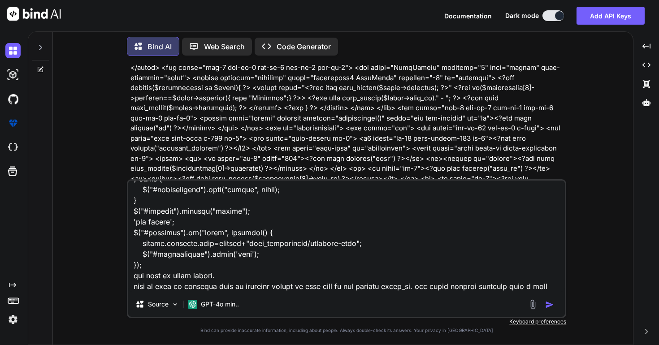
type textarea "now pasting you custom js file which is attached "use strict"; $('.print-btn').…"
type textarea "x"
type textarea "now pasting you custom js file which is attached "use strict"; $('.print-btn').…"
type textarea "x"
type textarea "now pasting you custom js file which is attached "use strict"; $('.print-btn').…"
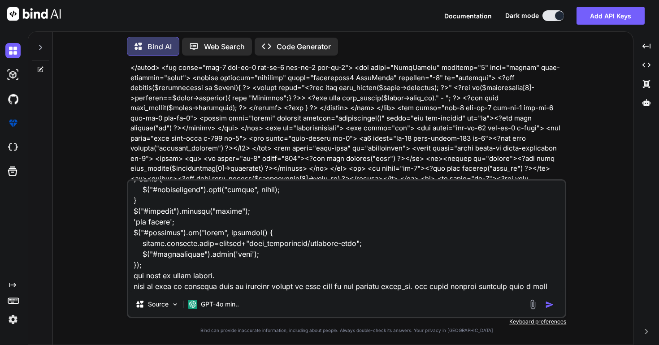
scroll to position [9204, 0]
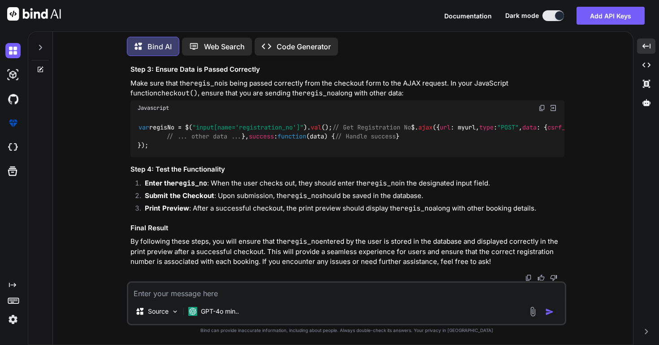
scroll to position [29311, 0]
drag, startPoint x: 162, startPoint y: 241, endPoint x: 143, endPoint y: 170, distance: 73.7
click at [143, 57] on div "<div id= "printArea" hidden> <?php // Fetch registration number from booked_inf…" at bounding box center [347, 22] width 434 height 69
copy code "<?php // Fetch registration number from booked_info table $booking_info = $this…"
drag, startPoint x: 138, startPoint y: 156, endPoint x: 235, endPoint y: 158, distance: 96.8
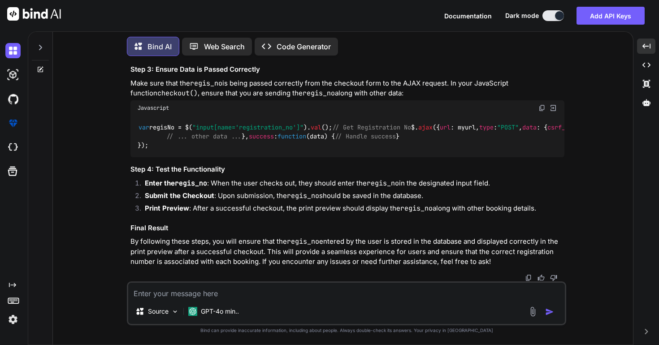
click at [235, 51] on code "<div id= "printArea" hidden> <?php // Fetch registration number from booked_inf…" at bounding box center [446, 23] width 616 height 55
copy code "<div id= "printArea" hidden>"
click at [427, 297] on textarea at bounding box center [346, 291] width 436 height 16
type textarea "a"
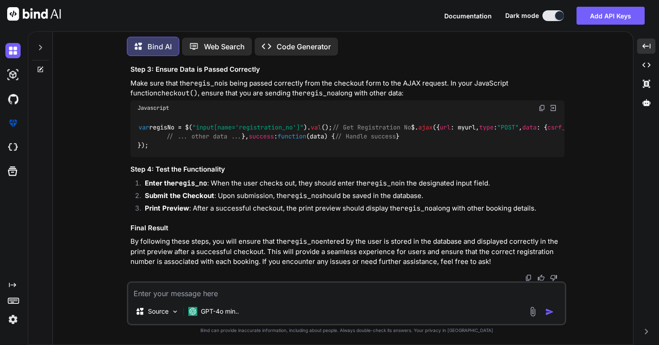
type textarea "x"
type textarea "al"
type textarea "x"
type textarea "alr"
type textarea "x"
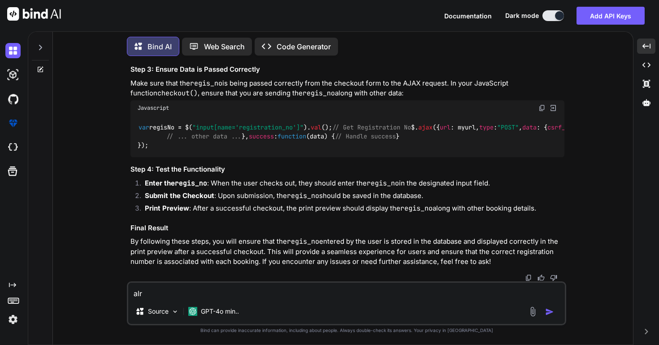
type textarea "alre"
type textarea "x"
type textarea "alrea"
type textarea "x"
type textarea "alread"
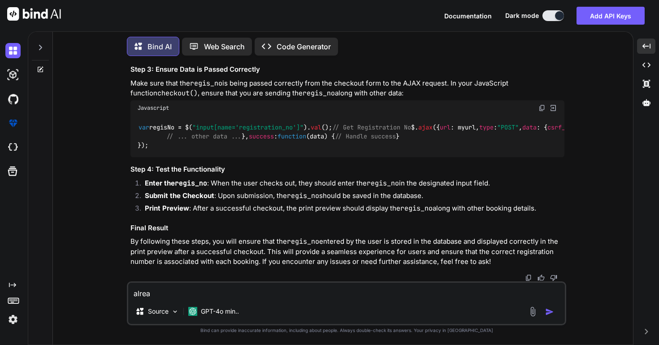
type textarea "x"
type textarea "already"
type textarea "x"
type textarea "already"
type textarea "x"
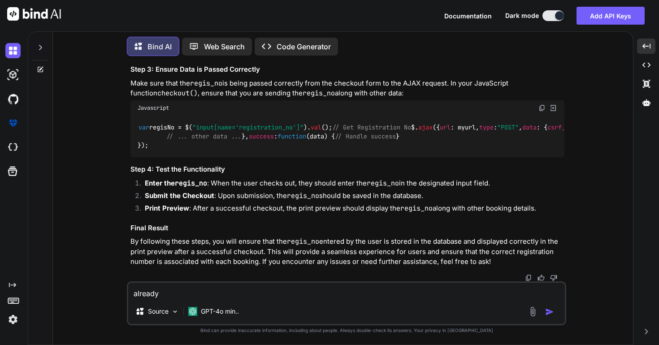
type textarea "already a"
type textarea "x"
type textarea "already al"
type textarea "x"
type textarea "already all"
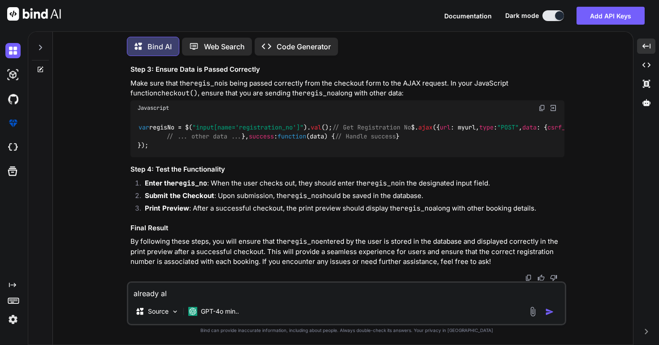
type textarea "x"
type textarea "already alll"
type textarea "x"
type textarea "already all"
type textarea "x"
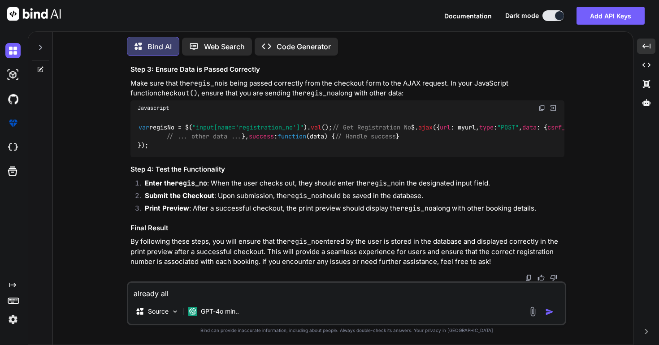
type textarea "already all"
type textarea "x"
type textarea "already all c"
type textarea "x"
type textarea "already all co"
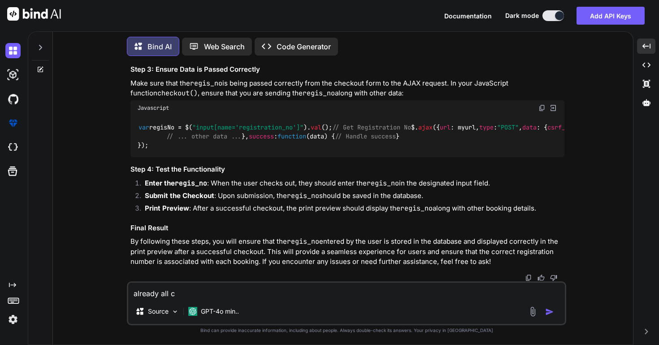
type textarea "x"
type textarea "already all cod"
type textarea "x"
type textarea "already all code"
type textarea "x"
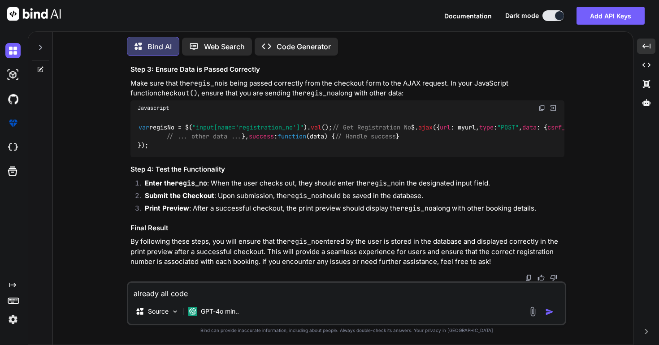
type textarea "already all code"
type textarea "x"
type textarea "already all code c"
type textarea "x"
type textarea "already all code ch"
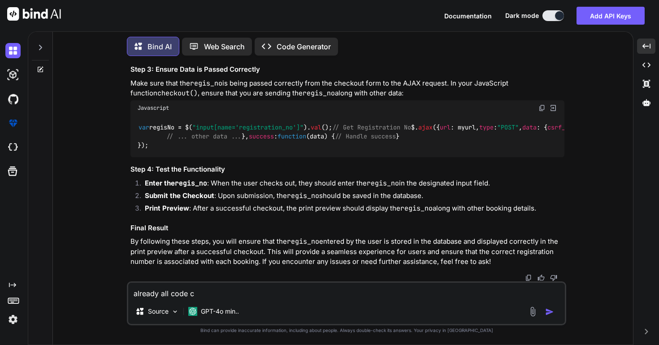
type textarea "x"
type textarea "already all code che"
type textarea "x"
type textarea "already all code chec"
type textarea "x"
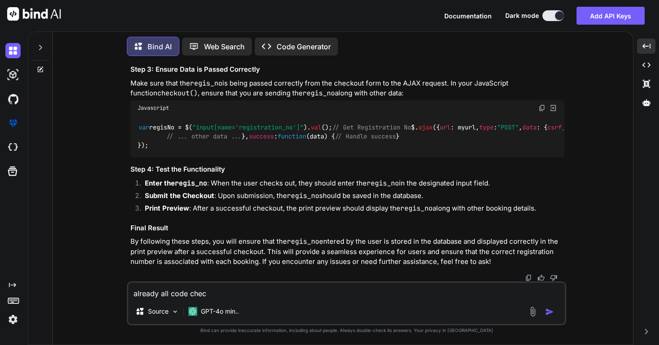
type textarea "already all code check"
type textarea "x"
type textarea "already all code check"
type textarea "x"
type textarea "already all code check b"
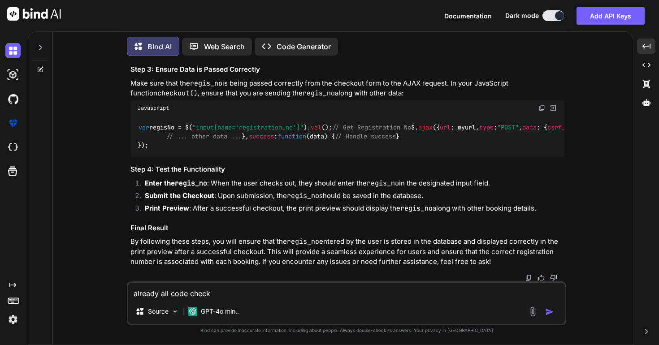
type textarea "x"
type textarea "already all code check by"
type textarea "x"
type textarea "already all code check by"
type textarea "x"
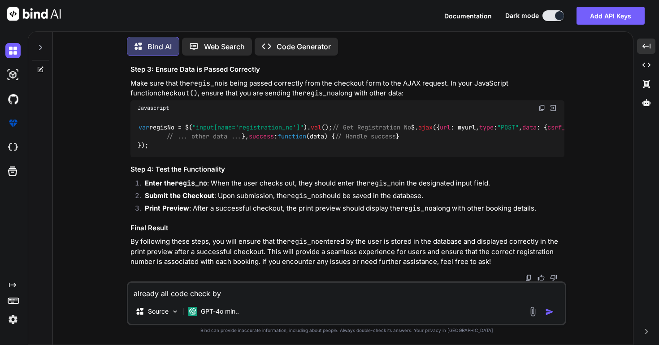
type textarea "already all code check by y"
type textarea "x"
type textarea "already all code check by yu"
type textarea "x"
type textarea "already all code check by yur"
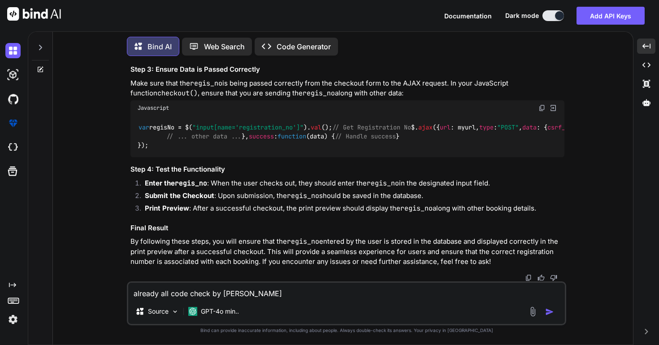
type textarea "x"
type textarea "already all code check by yurs"
type textarea "x"
type textarea "already all code check by yurse"
type textarea "x"
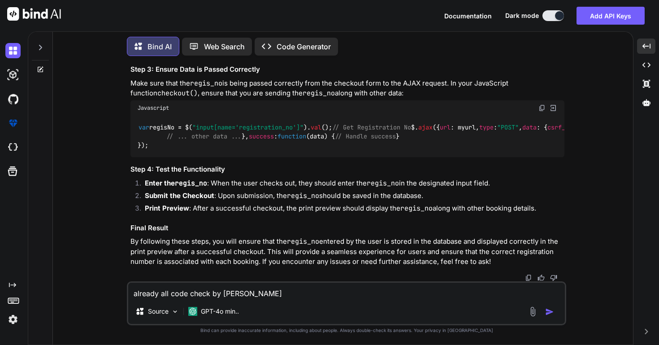
type textarea "already all code check by yurse"
type textarea "x"
type textarea "already all code check by yurse"
type textarea "x"
type textarea "already all code check by yursel"
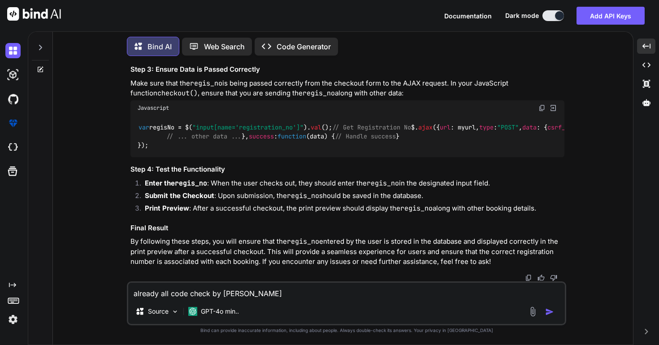
type textarea "x"
type textarea "already all code check by yurselg"
type textarea "x"
type textarea "already all code check by yurselg"
type textarea "x"
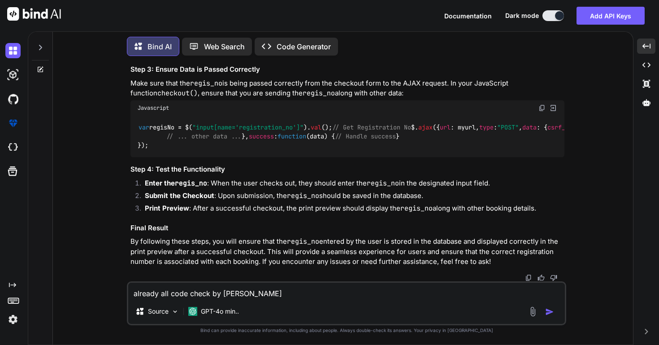
type textarea "already all code check by yurselg"
type textarea "x"
type textarea "already all code check by yurselgf"
type textarea "x"
type textarea "already all code check by yurselgf"
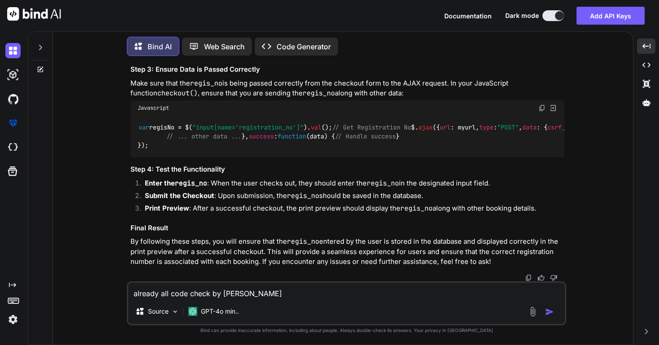
type textarea "x"
type textarea "already all code check by yurselgf i"
type textarea "x"
type textarea "already all code check by yurselgf i"
type textarea "x"
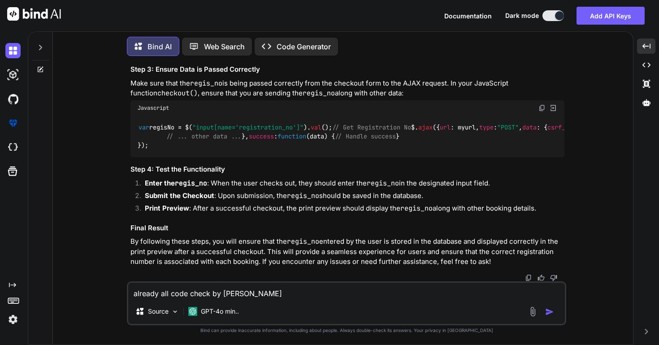
type textarea "already all code check by yurselgf i n"
type textarea "x"
type textarea "already all code check by yurselgf i ne"
type textarea "x"
type textarea "already all code check by yurselgf i nee"
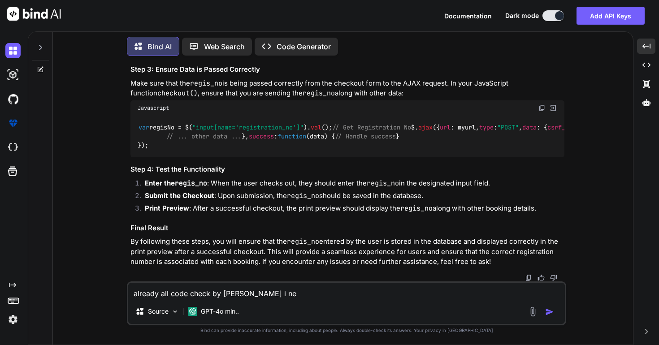
type textarea "x"
type textarea "already all code check by yurselgf i need"
type textarea "x"
type textarea "already all code check by yurselgf i need"
type textarea "x"
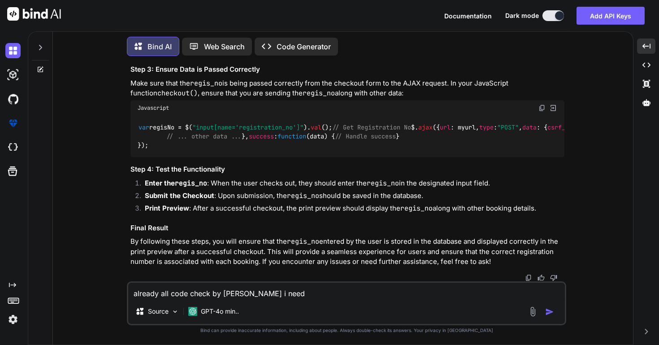
type textarea "already all code check by yurselgf i need r"
type textarea "x"
type textarea "already all code check by yurselgf i need re"
type textarea "x"
type textarea "already all code check by yurselgf i need res"
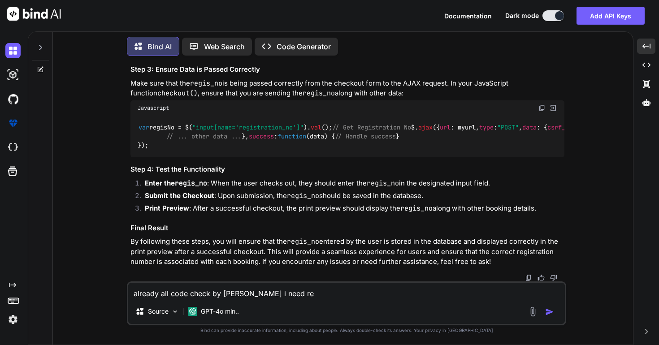
type textarea "x"
type textarea "already all code check by yurselgf i need resu"
type textarea "x"
type textarea "already all code check by yurselgf i need resul"
type textarea "x"
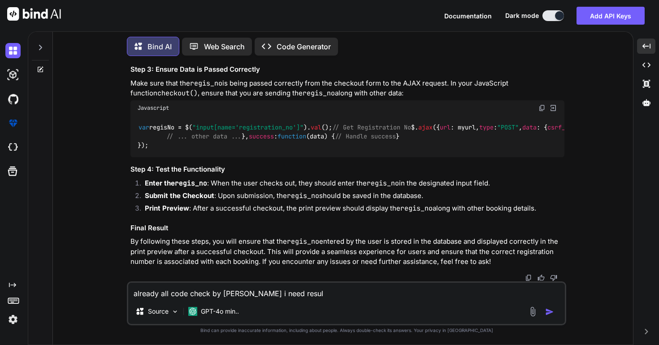
type textarea "already all code check by yurselgf i need result"
type textarea "x"
type textarea "already all code check by yurselgf i need result"
type textarea "x"
type textarea "already all code check by yurselgf i need result o"
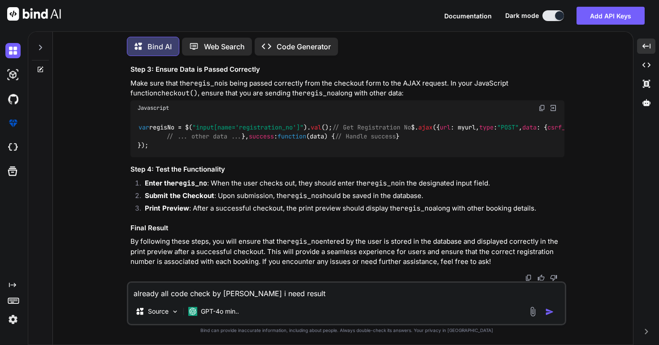
type textarea "x"
type textarea "already all code check by yurselgf i need result on"
type textarea "x"
type textarea "already all code check by yurselgf i need result onl"
type textarea "x"
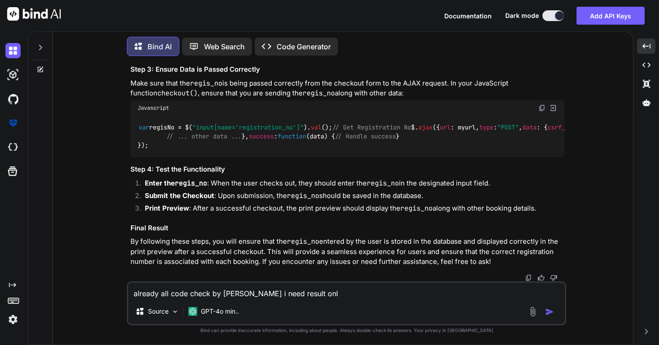
type textarea "already all code check by yurselgf i need result on"
type textarea "x"
type textarea "already all code check by yurselgf i need result o"
type textarea "x"
type textarea "already all code check by yurselgf i need result"
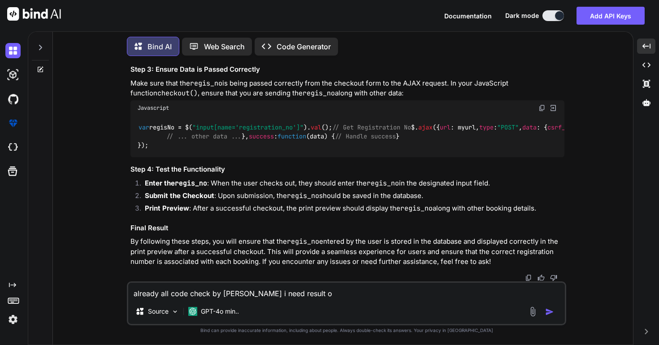
type textarea "x"
drag, startPoint x: 161, startPoint y: 227, endPoint x: 146, endPoint y: 154, distance: 74.6
click at [146, 57] on div "<div id= "printArea" hidden> <?php // Fetch registration number from booked_inf…" at bounding box center [347, 22] width 434 height 69
copy code "<?php // Fetch registration number from booked_info table $booking_info = $this…"
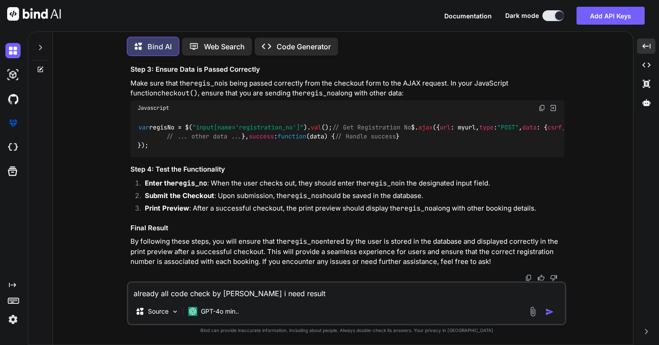
click at [323, 295] on textarea "already all code check by yurselgf i need result" at bounding box center [346, 291] width 436 height 16
paste textarea "Regis No: Not found"
type textarea "already all code check by yurselgf i need result why its show Regis No: Not fou…"
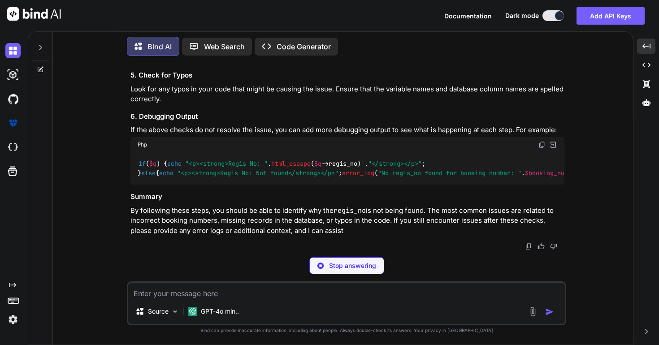
scroll to position [40942, 0]
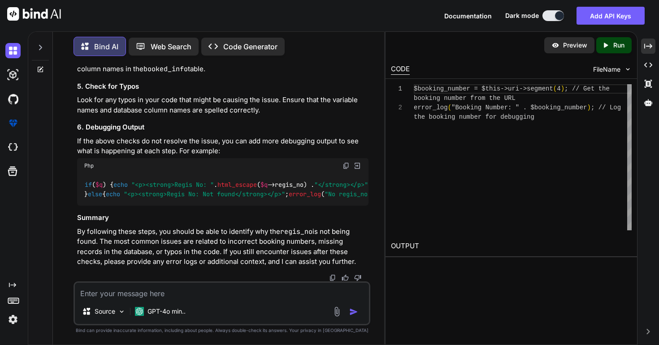
scroll to position [41131, 0]
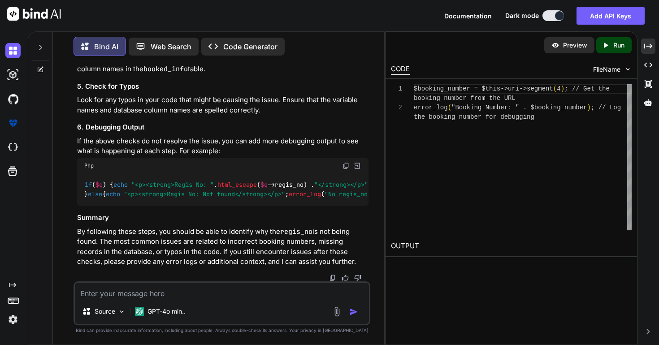
scroll to position [41613, 0]
click at [345, 162] on img at bounding box center [345, 165] width 7 height 7
click at [226, 292] on textarea at bounding box center [222, 291] width 294 height 16
type textarea "n"
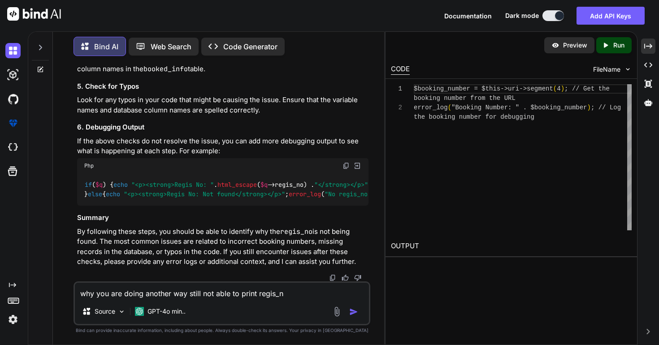
type textarea "why you are doing another way still not able to print regis_no"
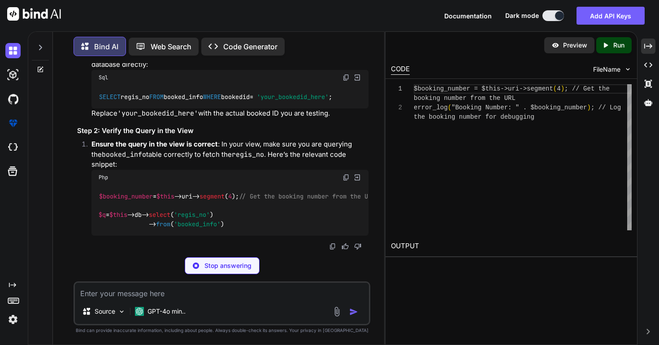
scroll to position [41984, 0]
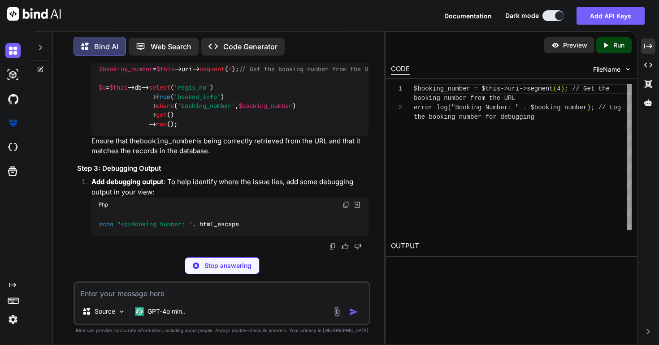
click at [245, 281] on div "Source GPT-4o min.." at bounding box center [221, 303] width 297 height 44
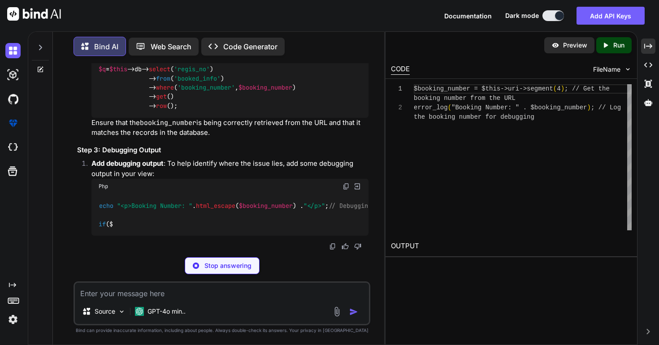
click at [238, 291] on textarea at bounding box center [222, 291] width 294 height 16
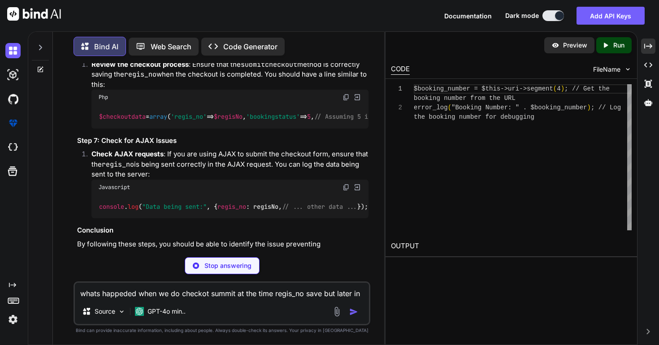
scroll to position [9, 0]
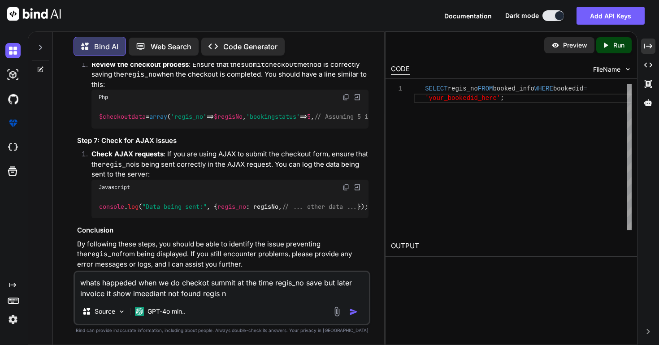
type textarea "whats happeded when we do checkot summit at the time regis_no save but later in…"
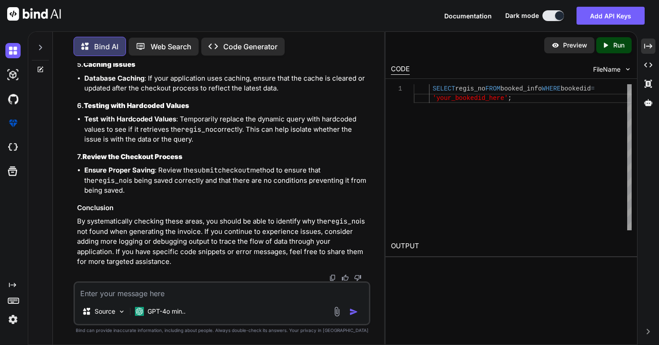
scroll to position [43022, 0]
click at [230, 297] on textarea at bounding box center [222, 291] width 294 height 16
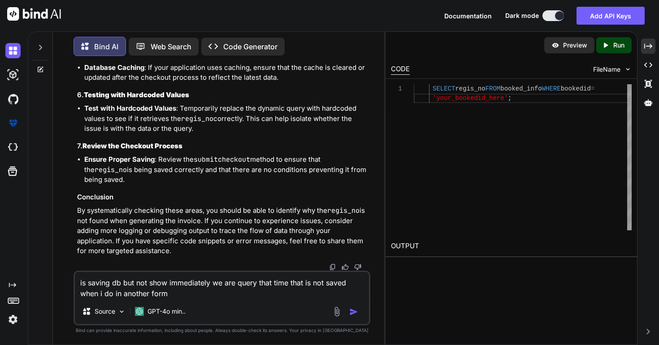
click at [185, 294] on textarea "is saving db but not show immediately we are query that time that is not saved …" at bounding box center [222, 285] width 294 height 27
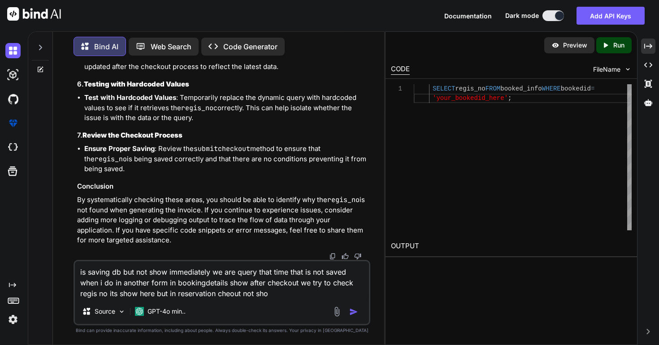
type textarea "is saving db but not show immediately we are query that time that is not saved …"
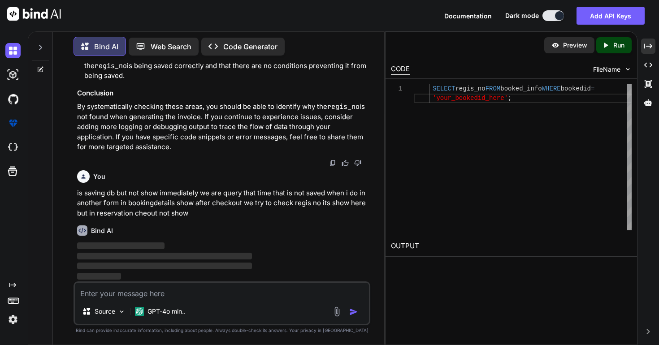
scroll to position [43367, 0]
paste textarea "<link type="text/css" href="<?php echo MOD_URL.$module;?>/assets/css/table.css"…"
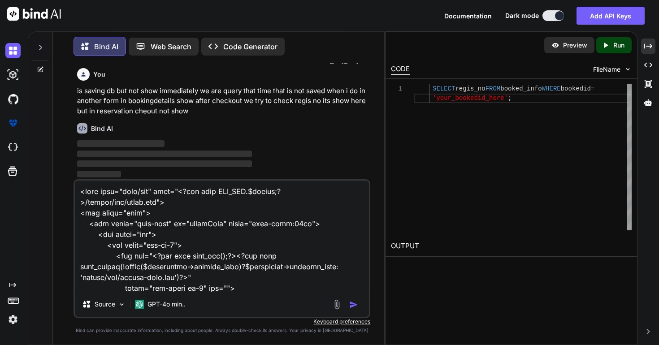
scroll to position [5215, 0]
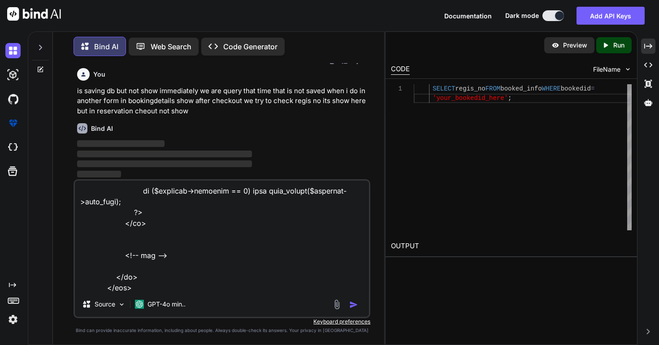
type textarea "<link type="text/css" href="<?php echo MOD_URL.$module;?>/assets/css/table.css"…"
click at [353, 303] on img "button" at bounding box center [353, 304] width 9 height 9
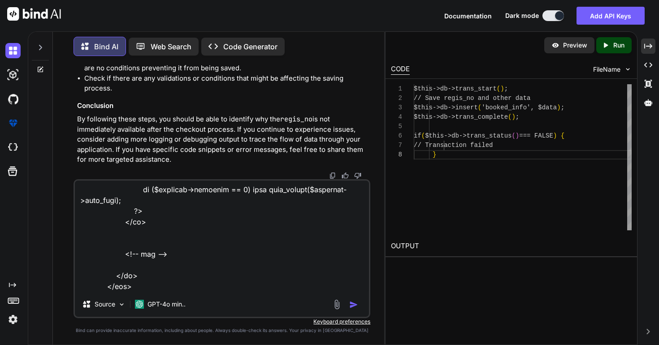
scroll to position [43847, 0]
click at [355, 304] on img "button" at bounding box center [353, 304] width 9 height 9
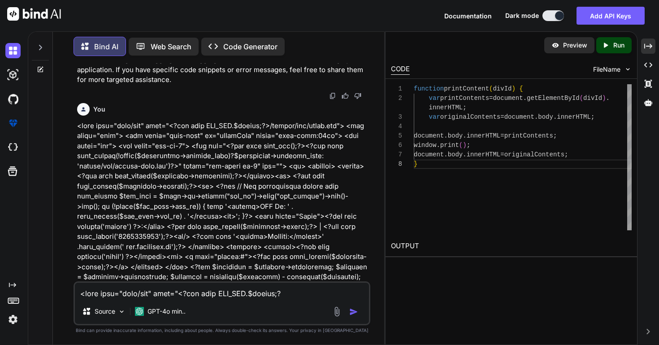
scroll to position [43586, 0]
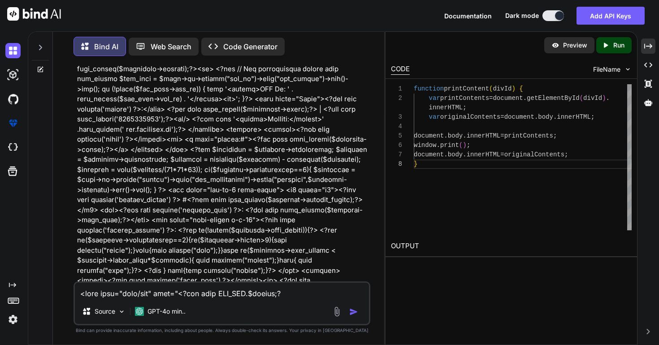
scroll to position [43716, 0]
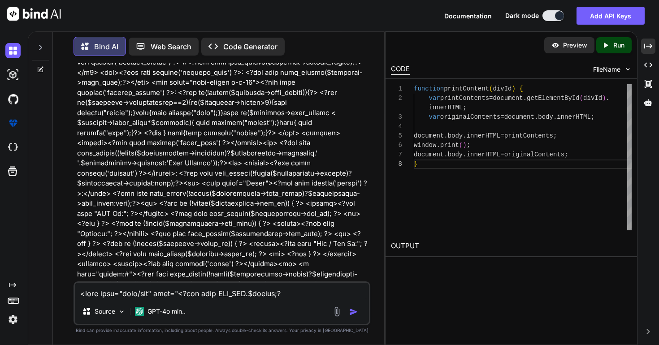
scroll to position [43842, 0]
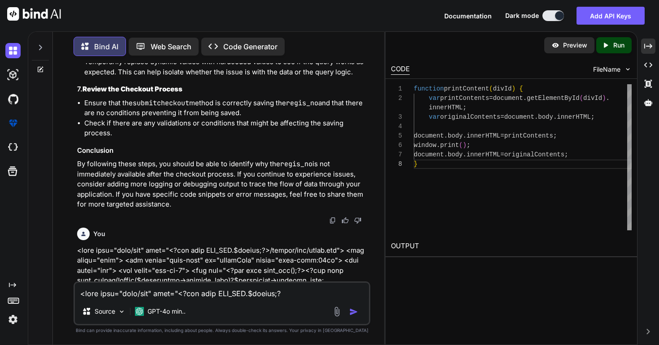
scroll to position [43460, 0]
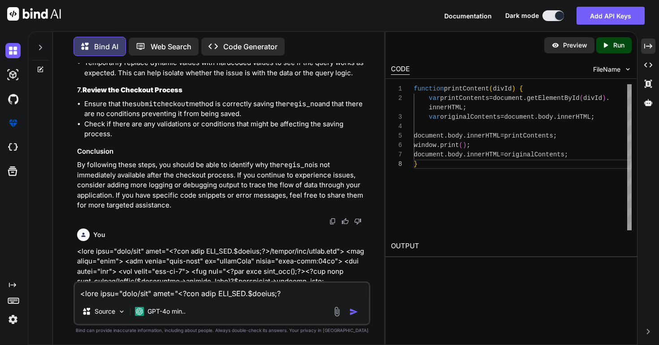
drag, startPoint x: 78, startPoint y: 154, endPoint x: 353, endPoint y: 190, distance: 277.1
copy p "It sounds like you're experiencing a timing issue where the regis_no is saved t…"
click at [266, 293] on textarea at bounding box center [222, 291] width 294 height 16
type textarea "give me final step and code"
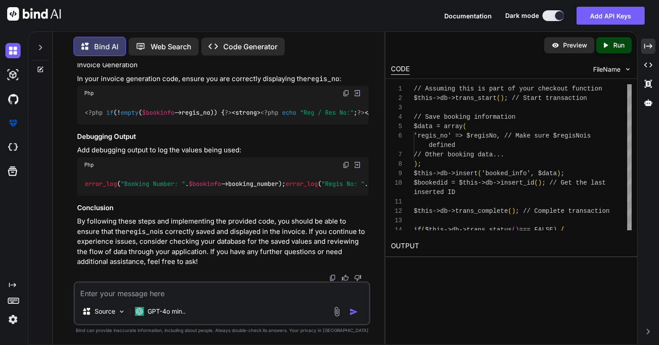
scroll to position [46971, 0]
click at [184, 293] on textarea at bounding box center [222, 291] width 294 height 16
type textarea "give me code in directly view"
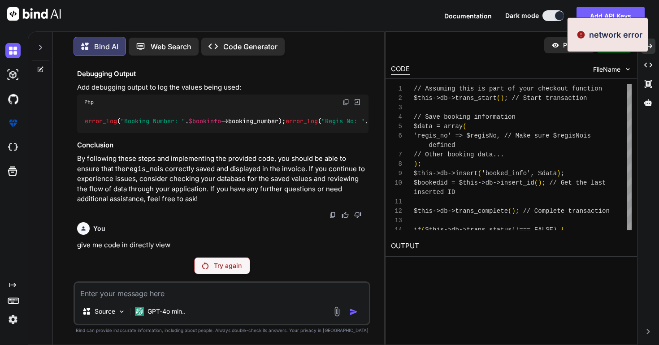
scroll to position [47396, 0]
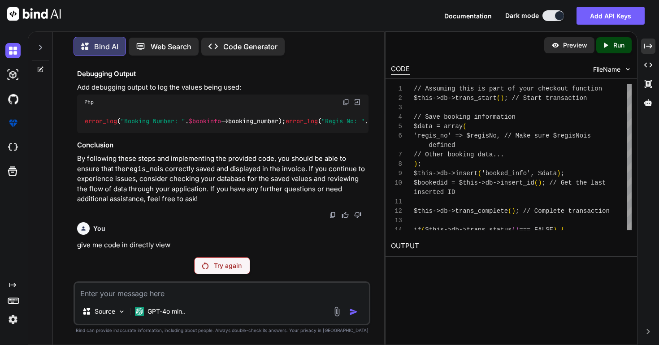
click at [238, 264] on p "Try again" at bounding box center [228, 265] width 28 height 9
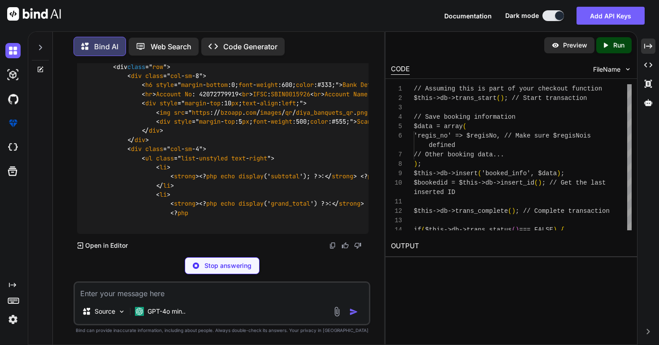
scroll to position [48985, 0]
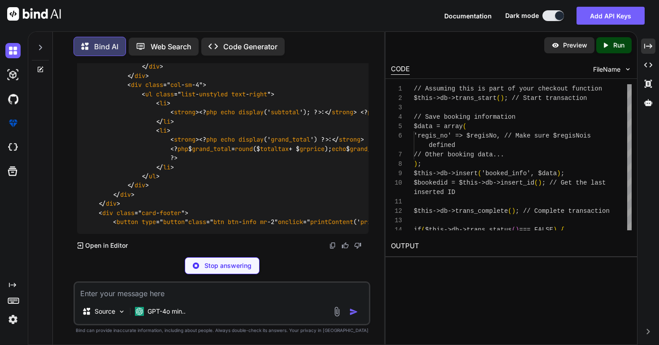
click at [189, 295] on textarea at bounding box center [222, 291] width 294 height 16
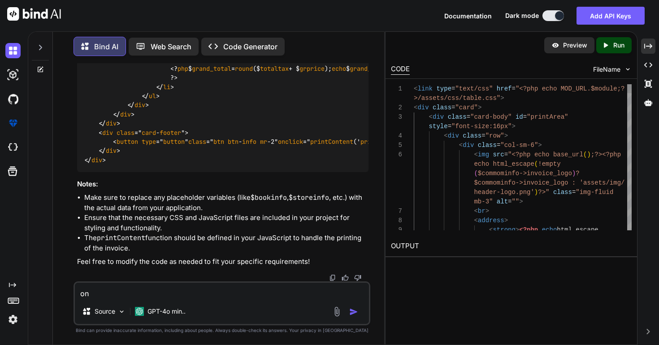
scroll to position [47, 0]
type textarea "only regis no code"
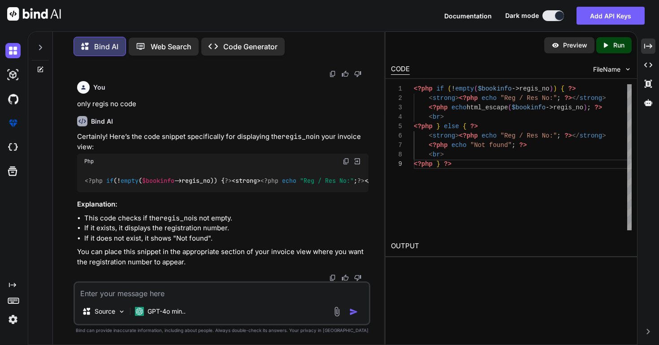
scroll to position [48582, 0]
click at [300, 301] on div "Source GPT-4o min.." at bounding box center [221, 303] width 297 height 44
click at [238, 303] on div "Source GPT-4o min.." at bounding box center [222, 313] width 294 height 22
click at [223, 297] on textarea at bounding box center [222, 291] width 294 height 16
type textarea "you meesed up"
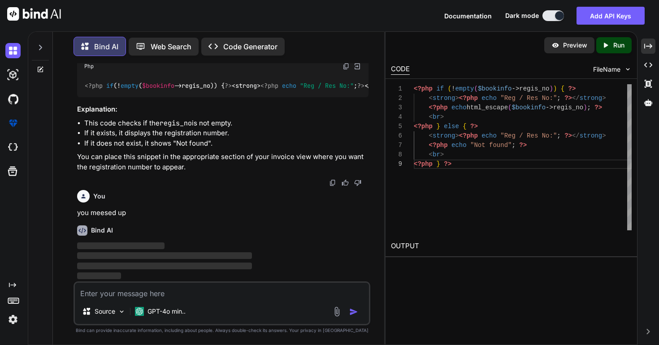
scroll to position [49539, 0]
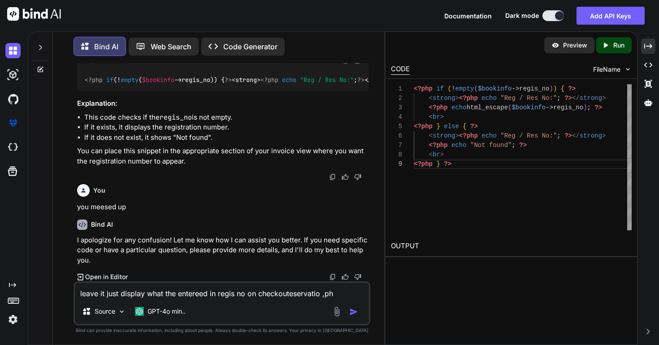
type textarea "leave it just display what the entereed in regis no on checkouteservatio ,php"
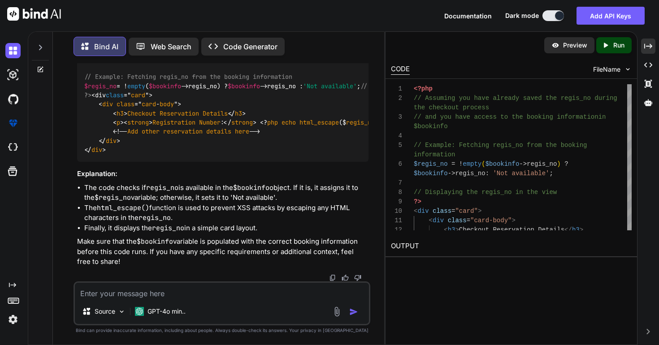
scroll to position [49988, 0]
click at [199, 290] on textarea at bounding box center [222, 291] width 294 height 16
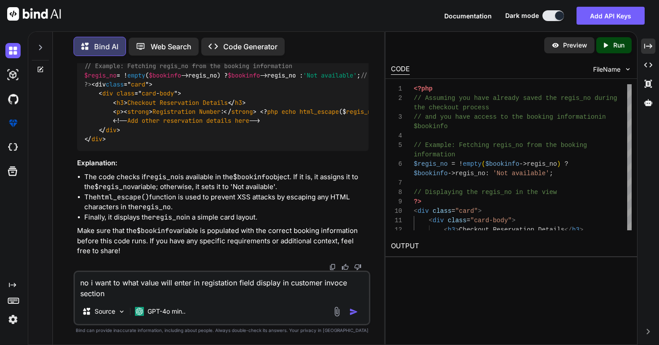
type textarea "no i want to what value will enter in registation field display in customer inv…"
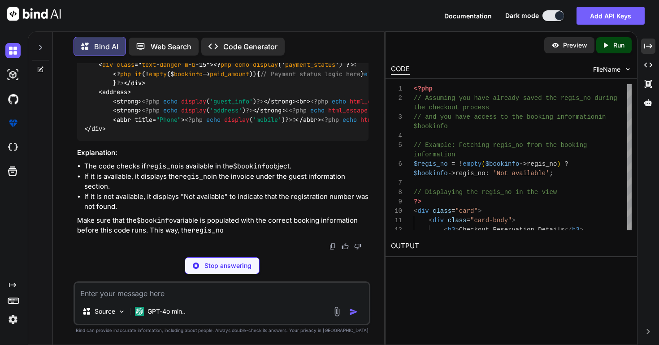
scroll to position [50550, 0]
